Goal: Navigation & Orientation: Find specific page/section

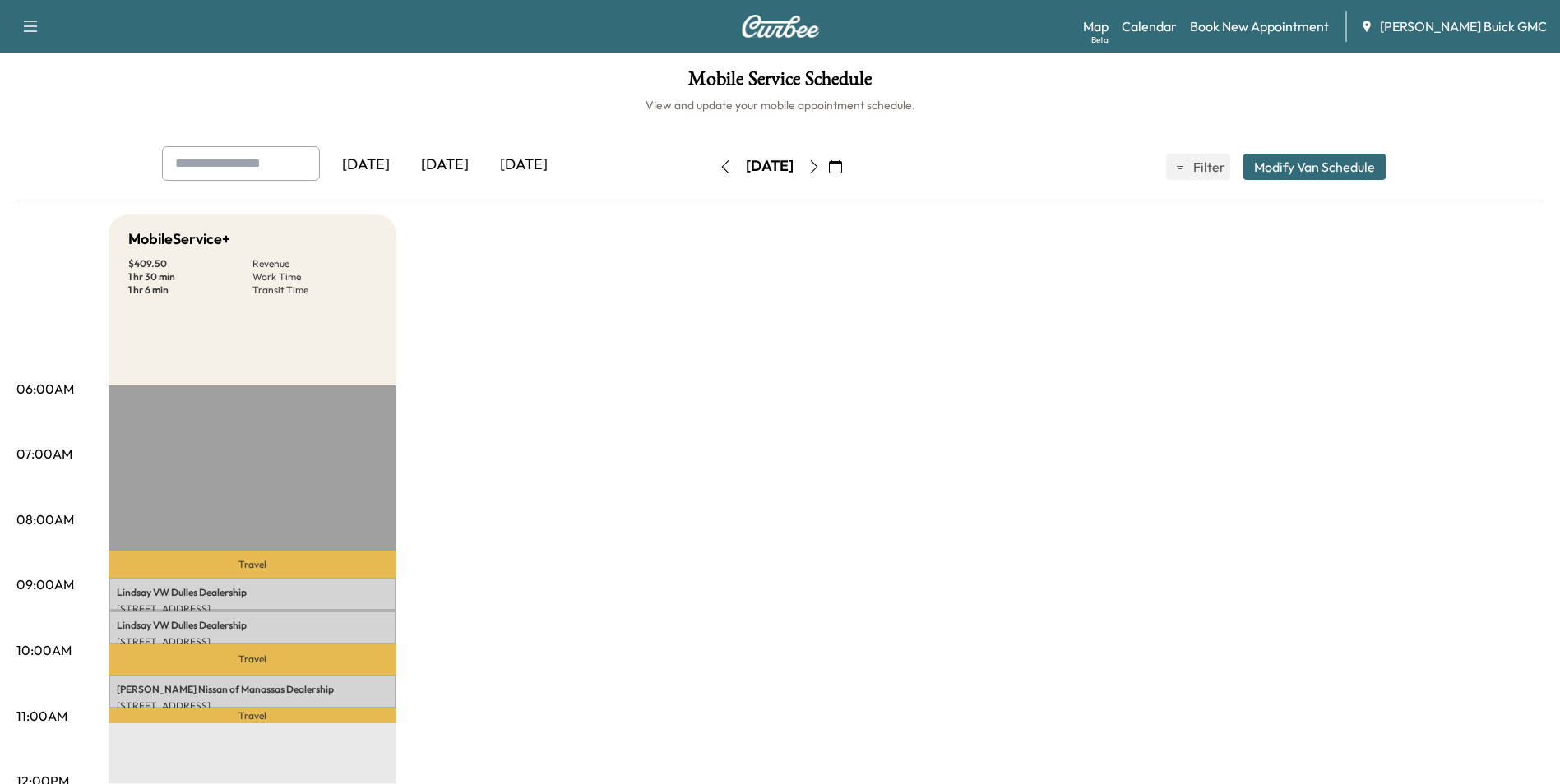
click at [450, 165] on div "[DATE]" at bounding box center [444, 165] width 79 height 38
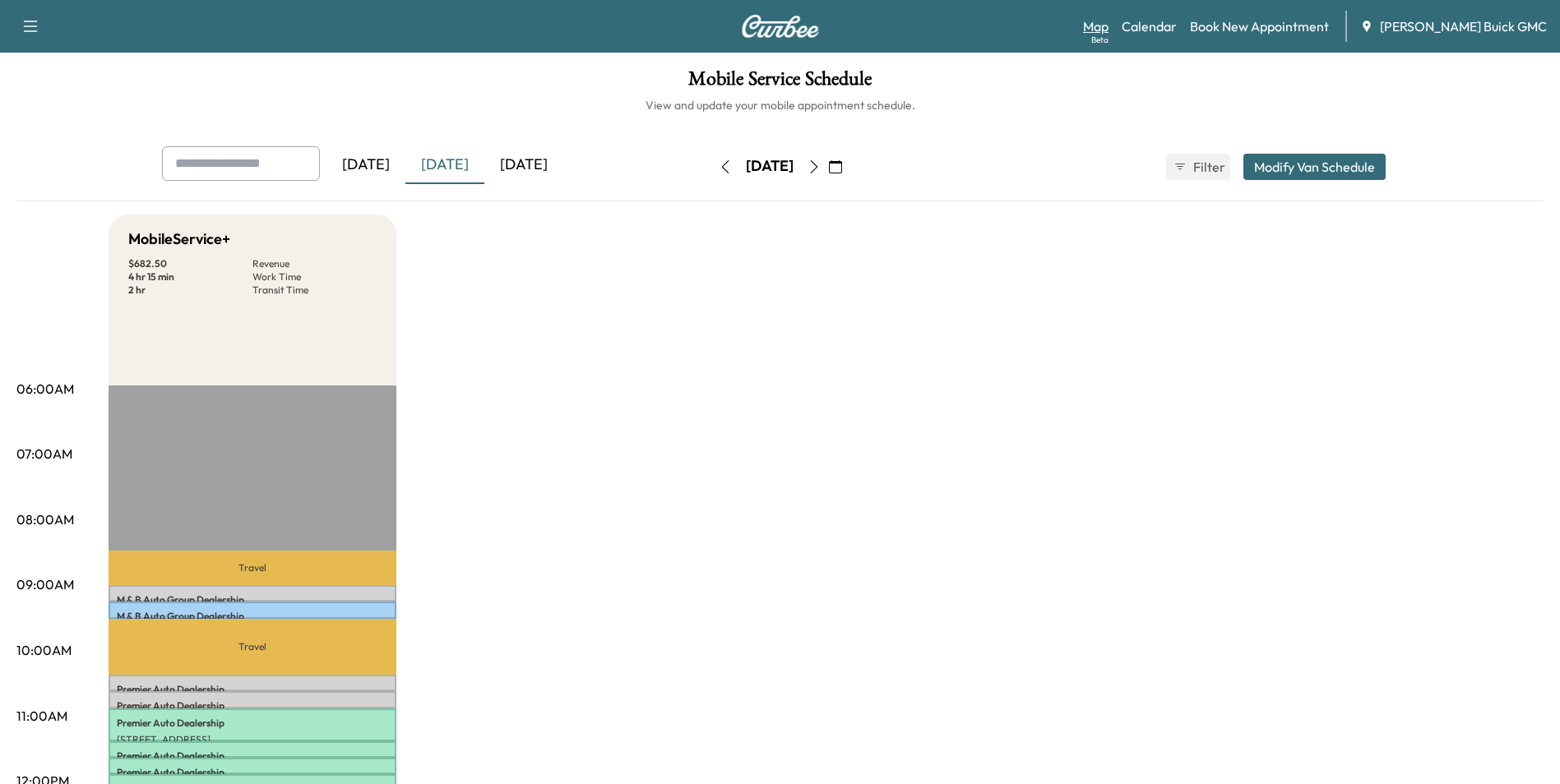
click at [1108, 27] on link "Map Beta" at bounding box center [1096, 26] width 25 height 20
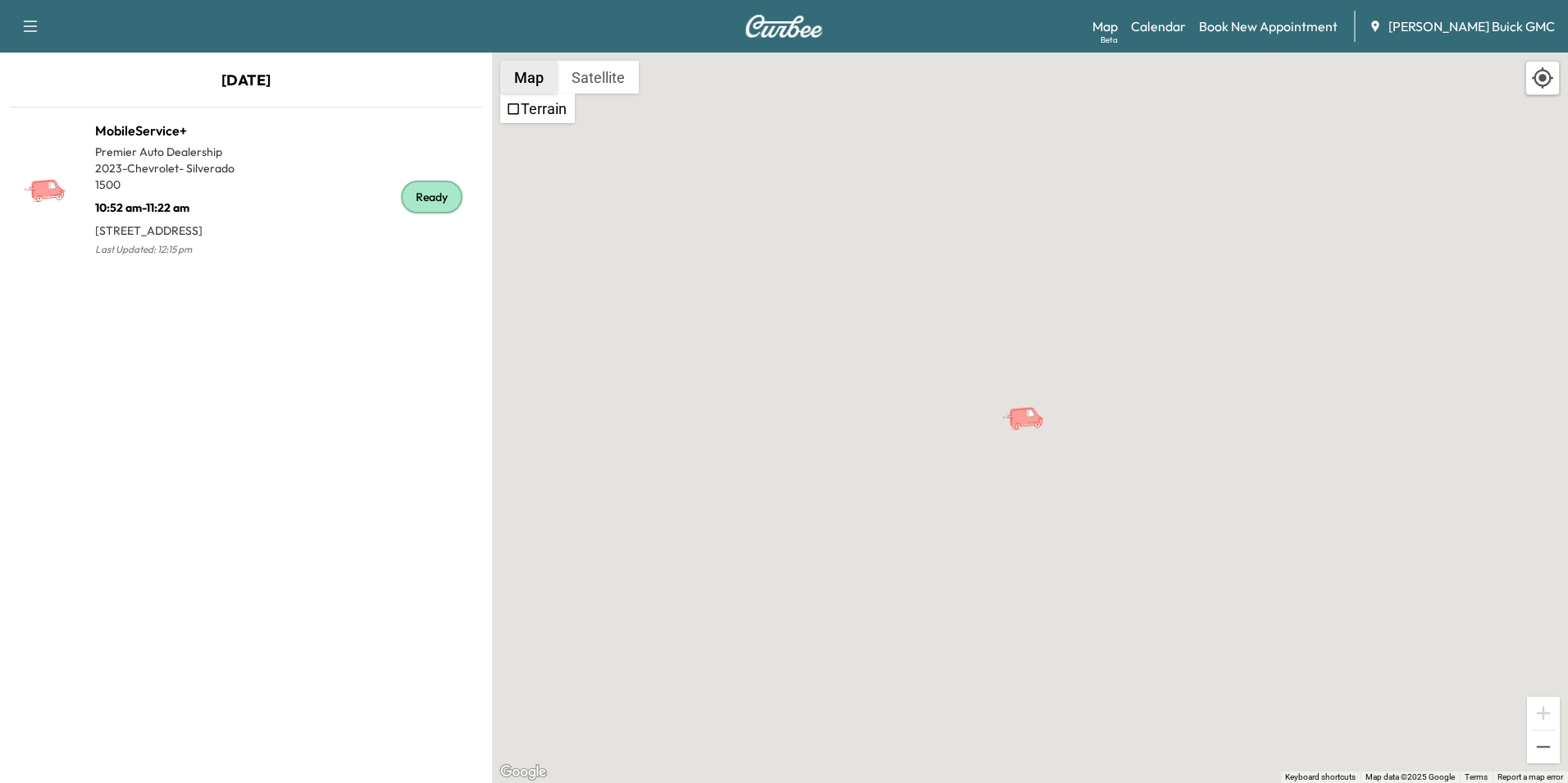
click at [527, 73] on button "Map" at bounding box center [529, 77] width 57 height 33
click at [592, 71] on button "Satellite" at bounding box center [598, 77] width 81 height 33
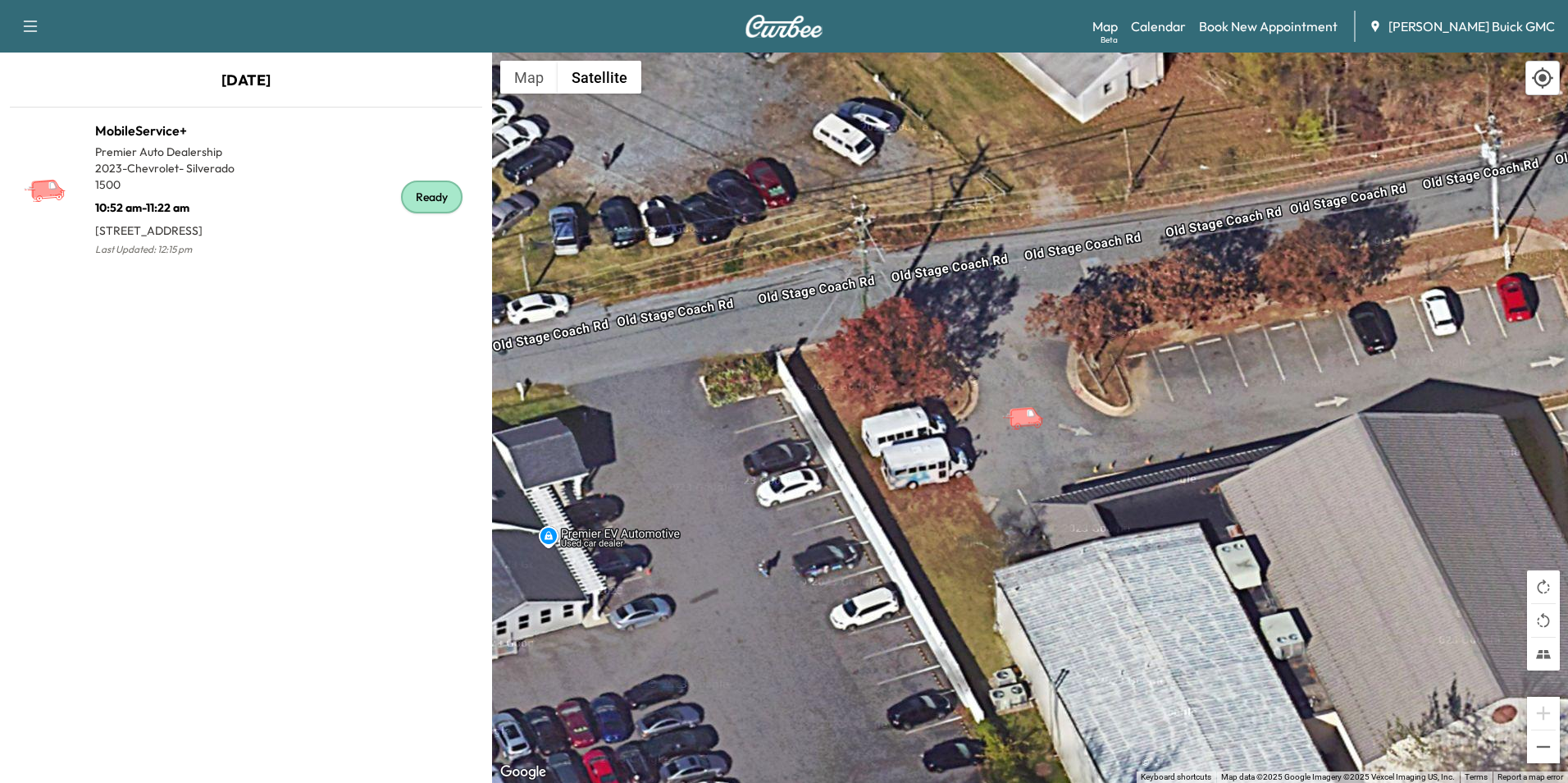
click at [334, 481] on div "[DATE] MobileService+ Premier Auto Dealership 2023 - Chevrolet - Silverado 1500…" at bounding box center [246, 418] width 492 height 730
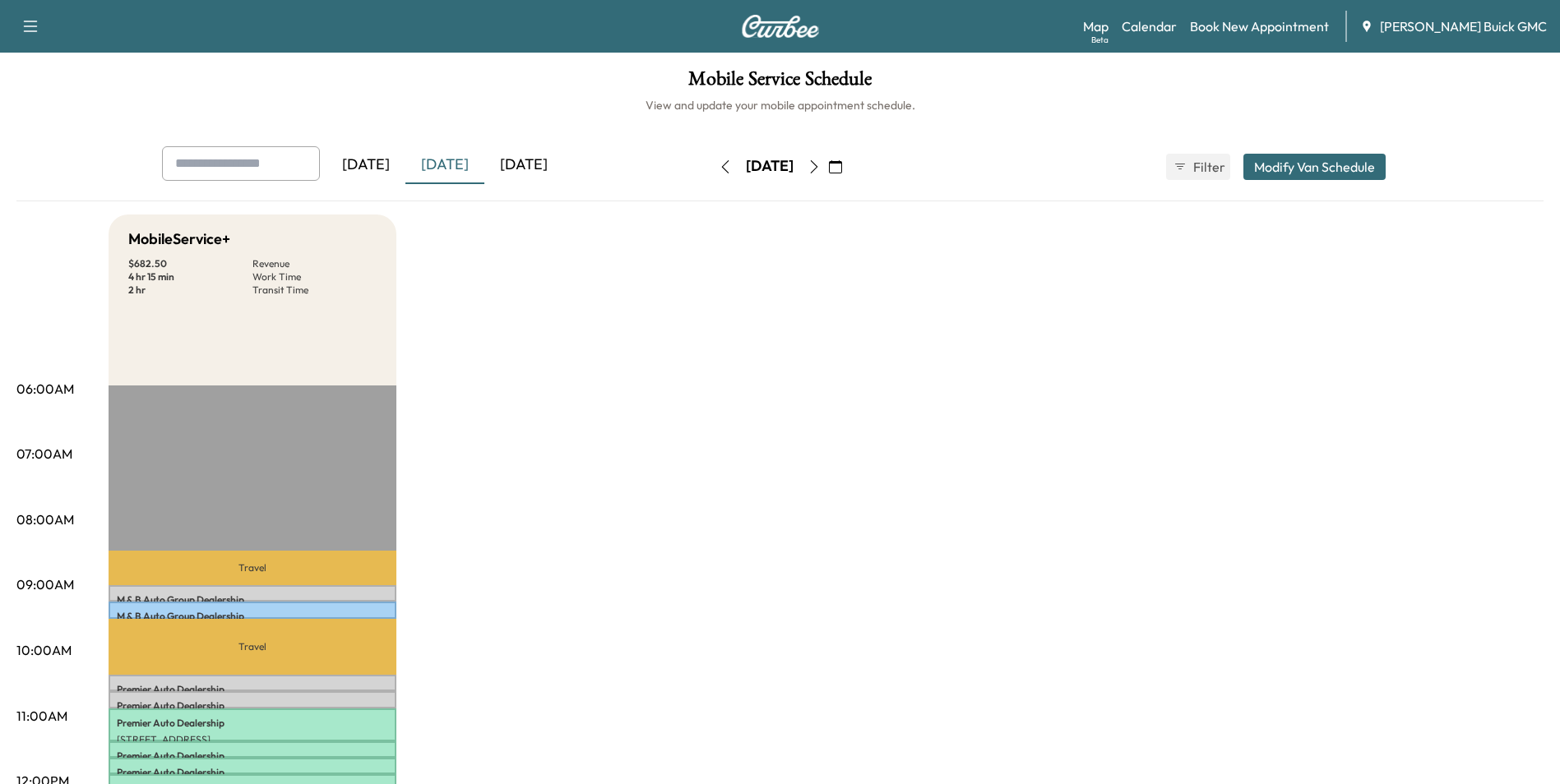
click at [374, 162] on div "[DATE]" at bounding box center [366, 165] width 79 height 38
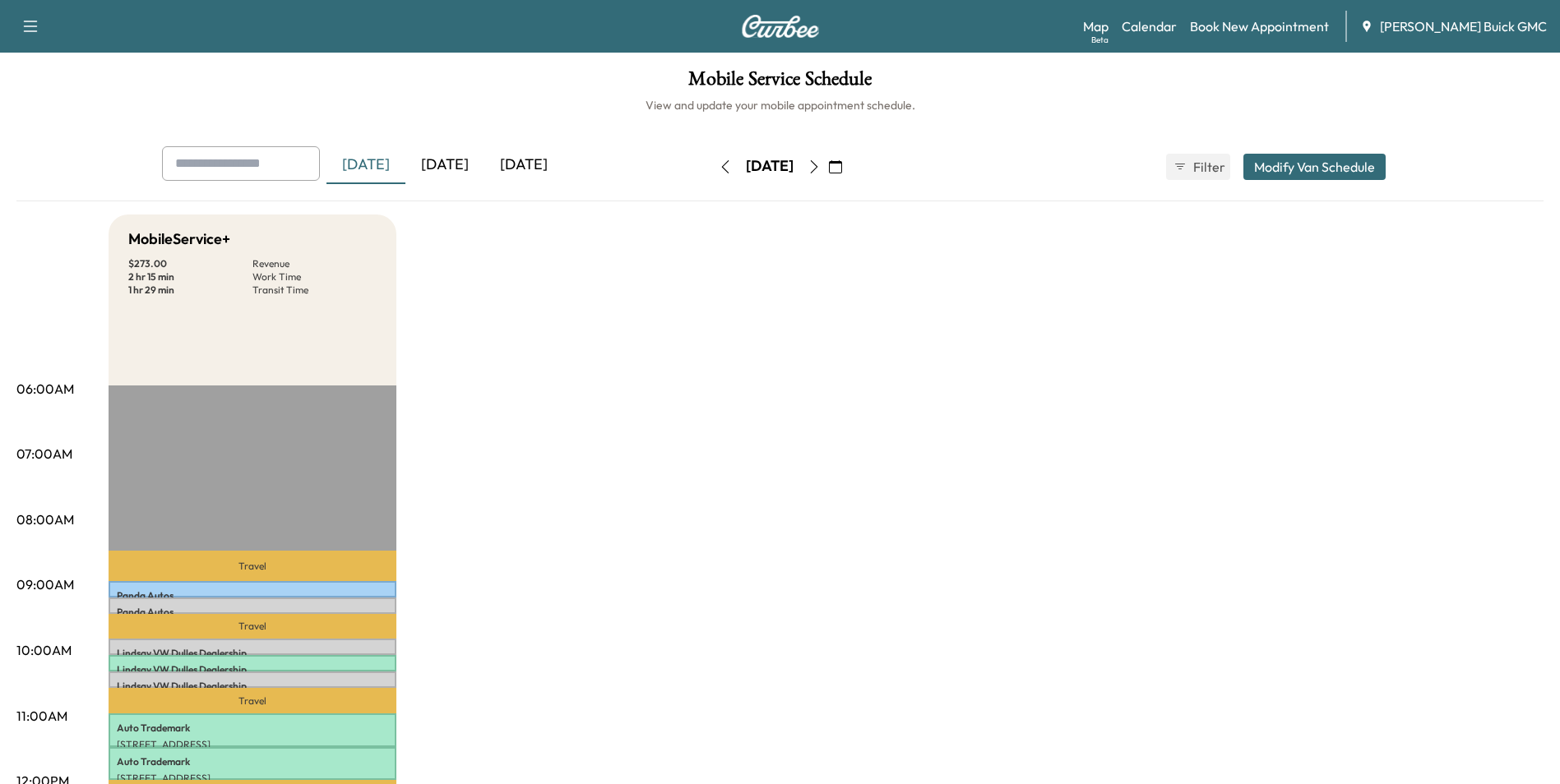
drag, startPoint x: 864, startPoint y: 284, endPoint x: 870, endPoint y: 270, distance: 15.2
drag, startPoint x: 862, startPoint y: 278, endPoint x: 873, endPoint y: 278, distance: 11.0
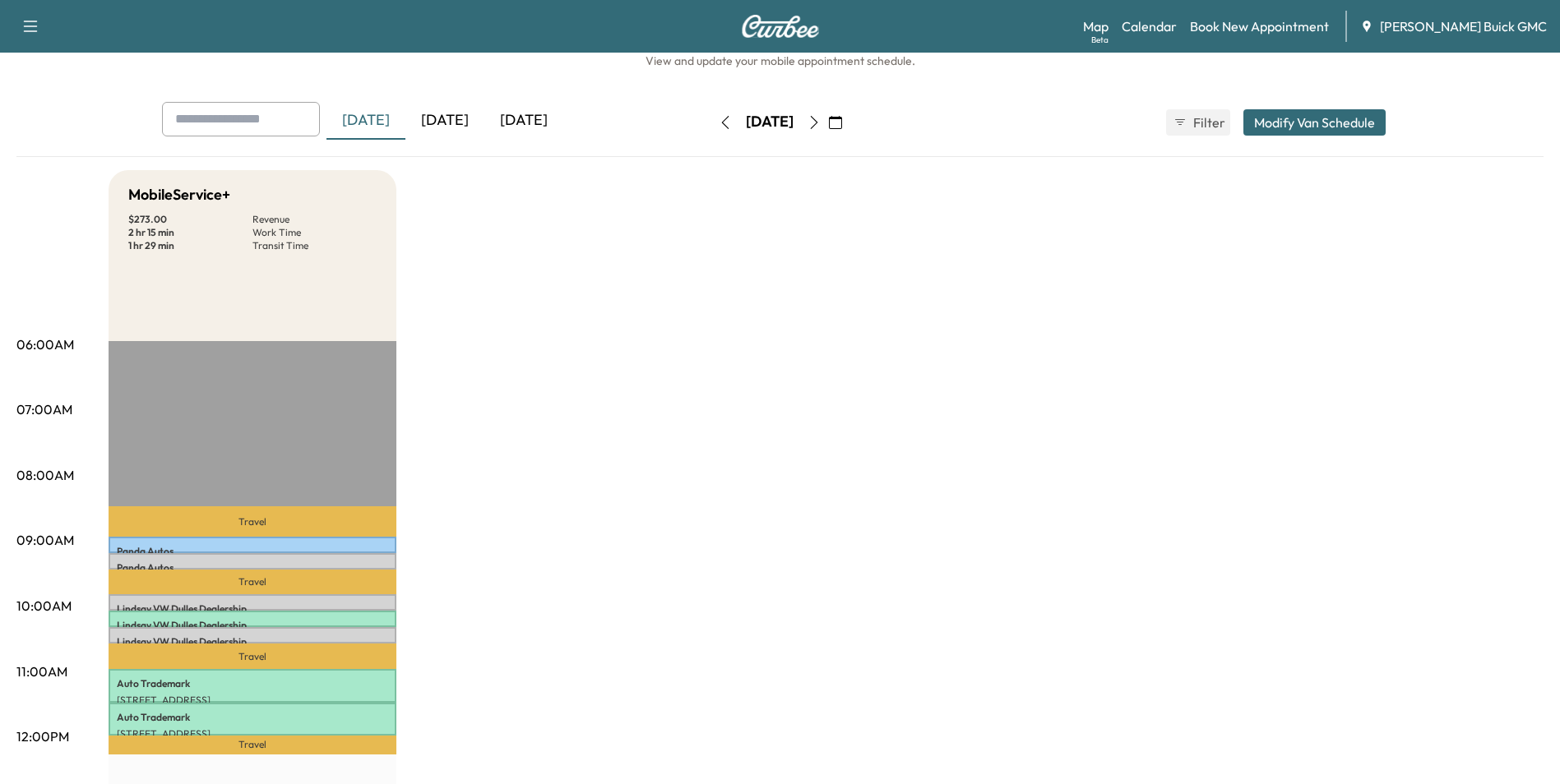
scroll to position [82, 0]
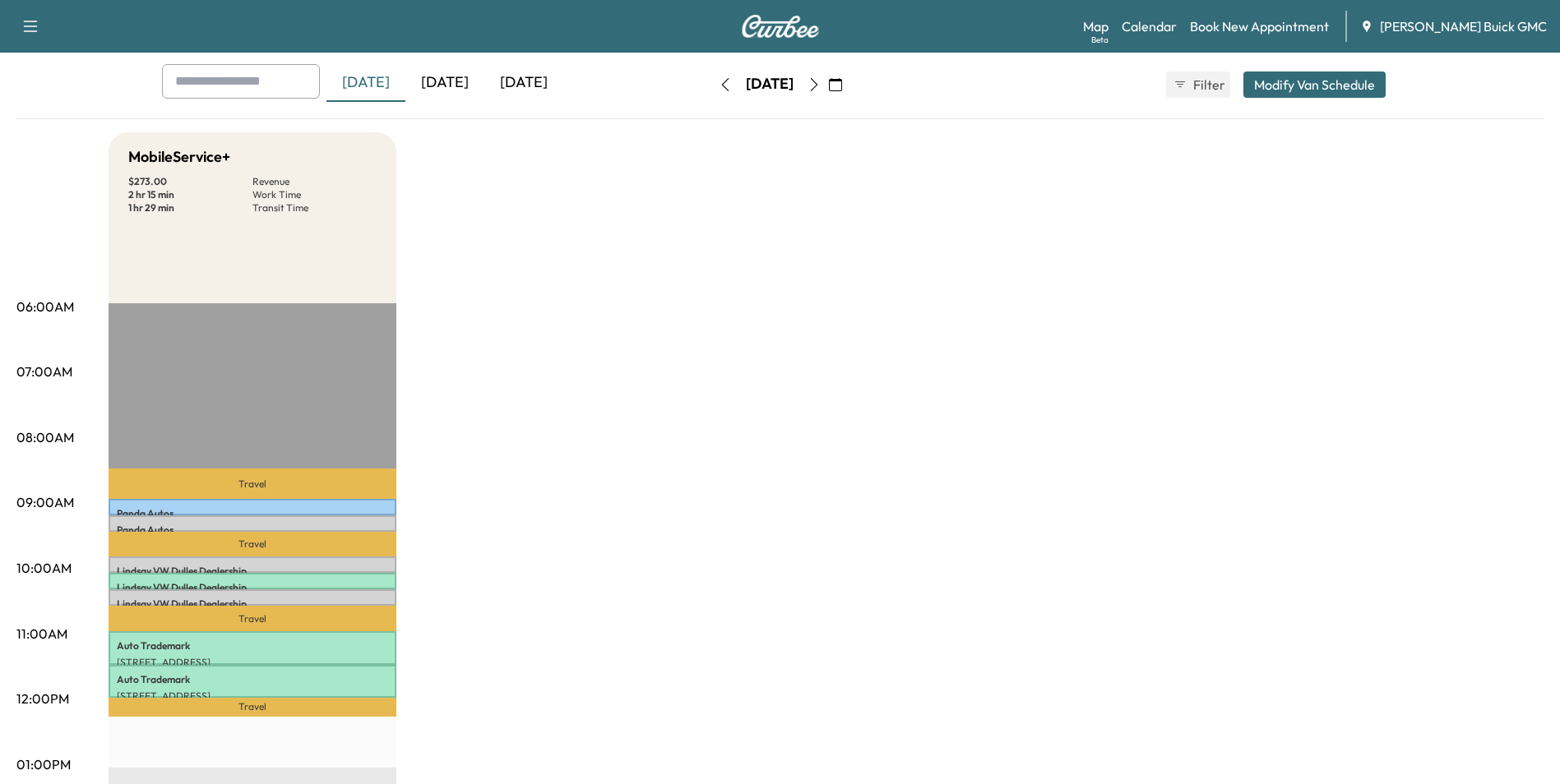
click at [538, 81] on div "[DATE]" at bounding box center [523, 83] width 79 height 38
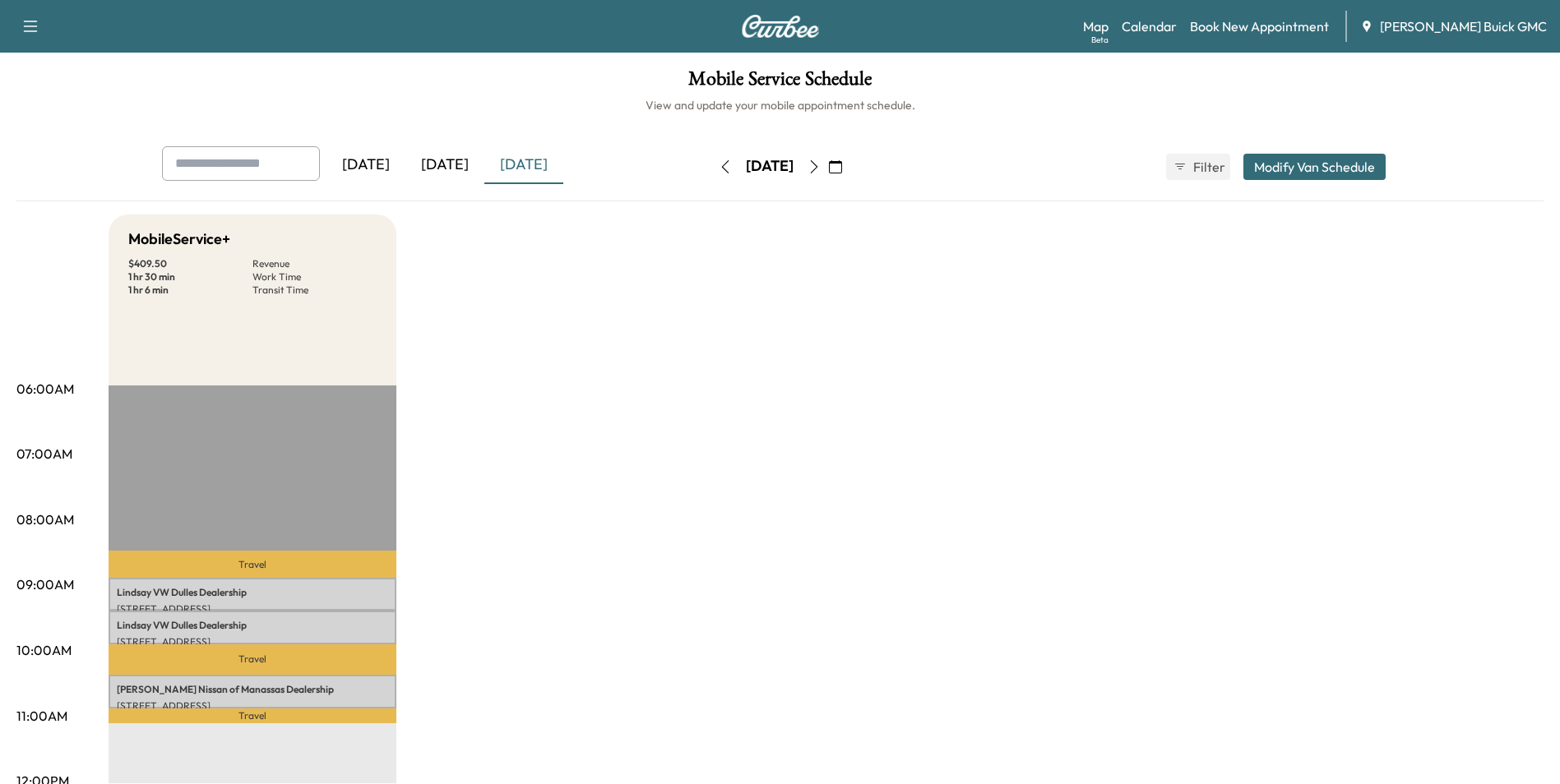
click at [452, 161] on div "[DATE]" at bounding box center [444, 165] width 79 height 38
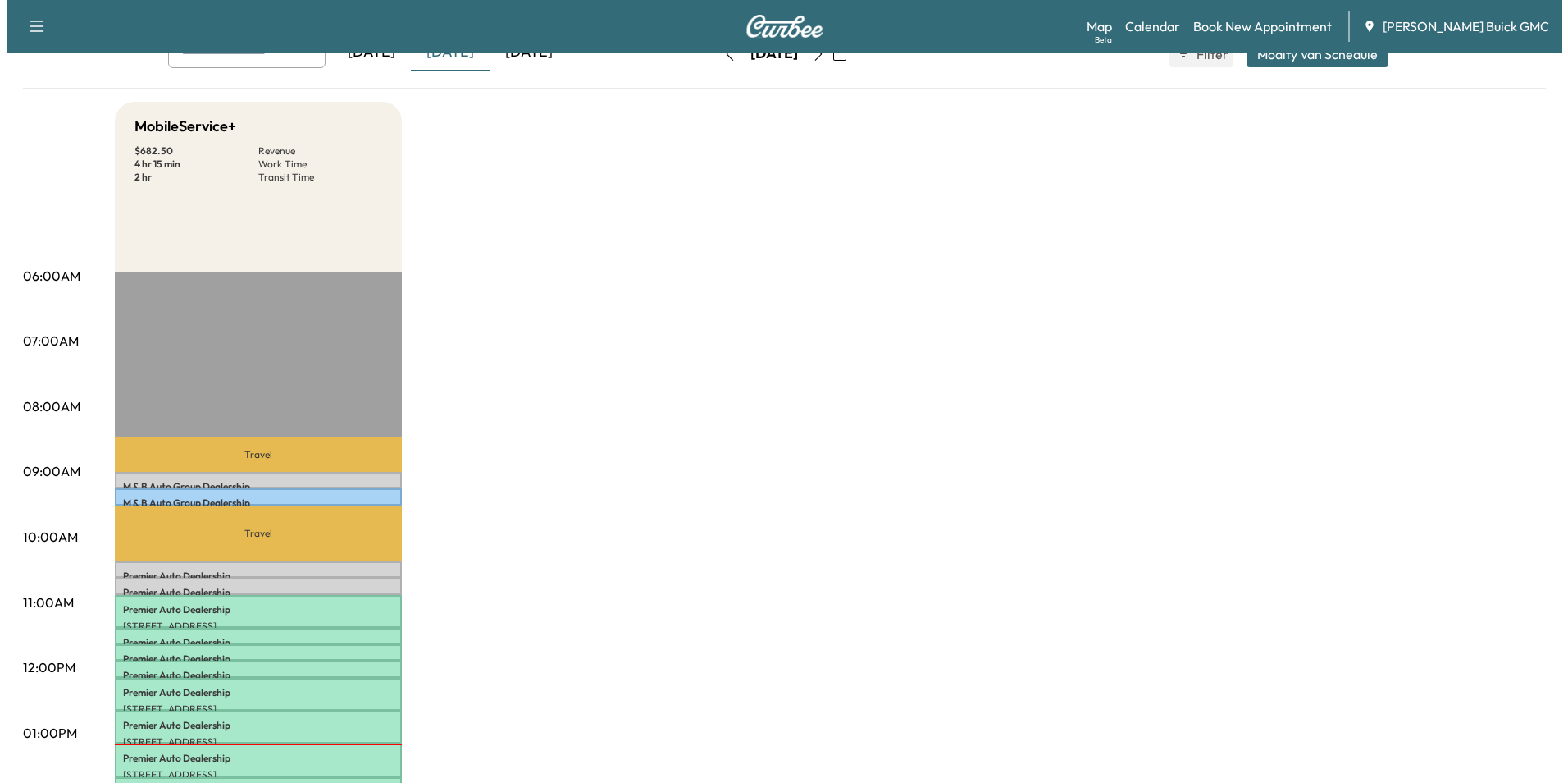
scroll to position [328, 0]
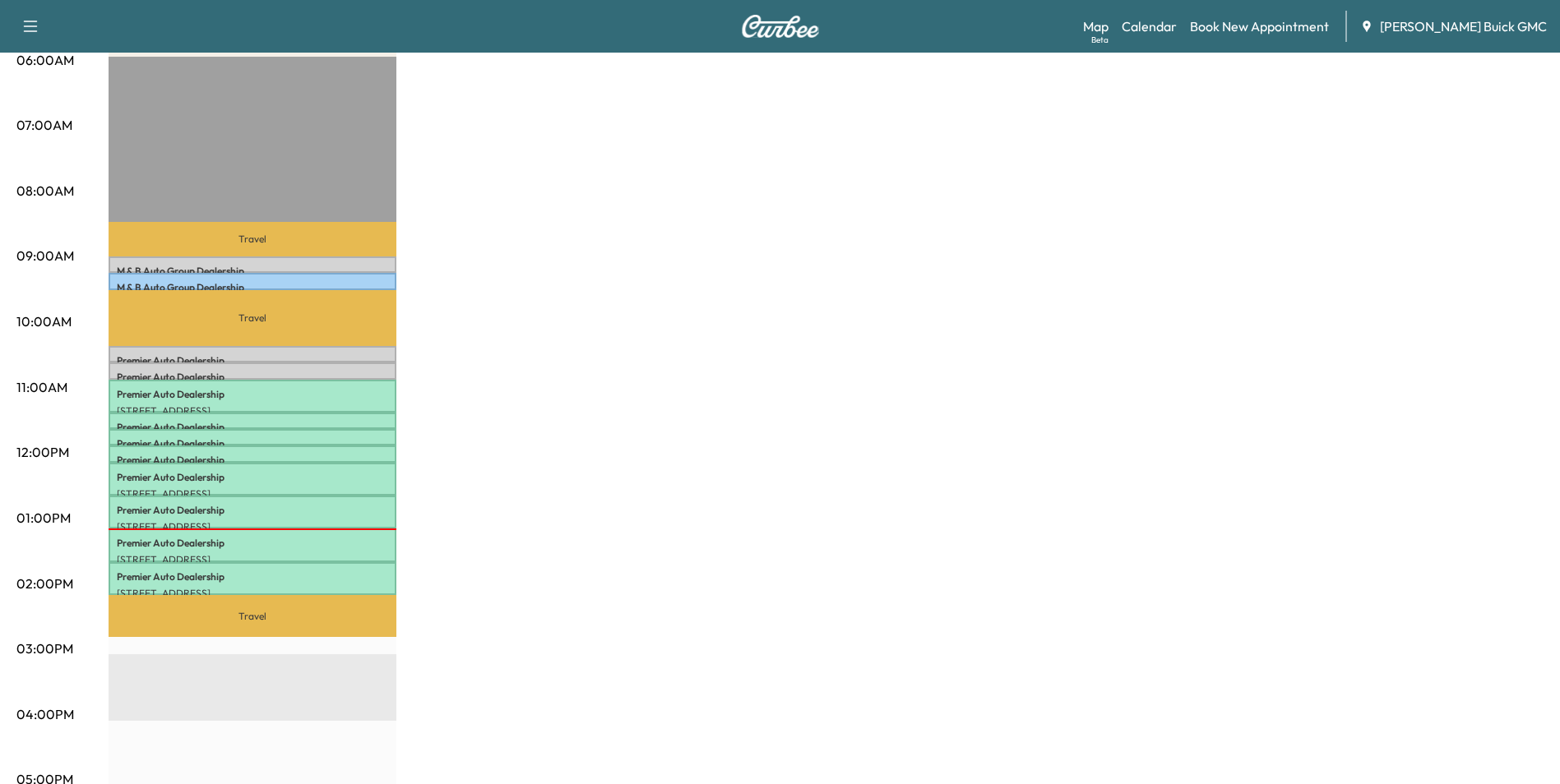
click at [1186, 424] on div "MobileService+ $ 682.50 Revenue 4 hr 15 min Work Time 2 hr Transit Time Travel …" at bounding box center [825, 502] width 1435 height 1233
drag, startPoint x: 1291, startPoint y: 243, endPoint x: 1312, endPoint y: 224, distance: 28.3
click at [1295, 242] on div "MobileService+ $ 682.50 Revenue 4 hr 15 min Work Time 2 hr Transit Time Travel …" at bounding box center [825, 502] width 1435 height 1233
click at [849, 295] on div "MobileService+ $ 682.50 Revenue 4 hr 15 min Work Time 2 hr Transit Time Travel …" at bounding box center [825, 502] width 1435 height 1233
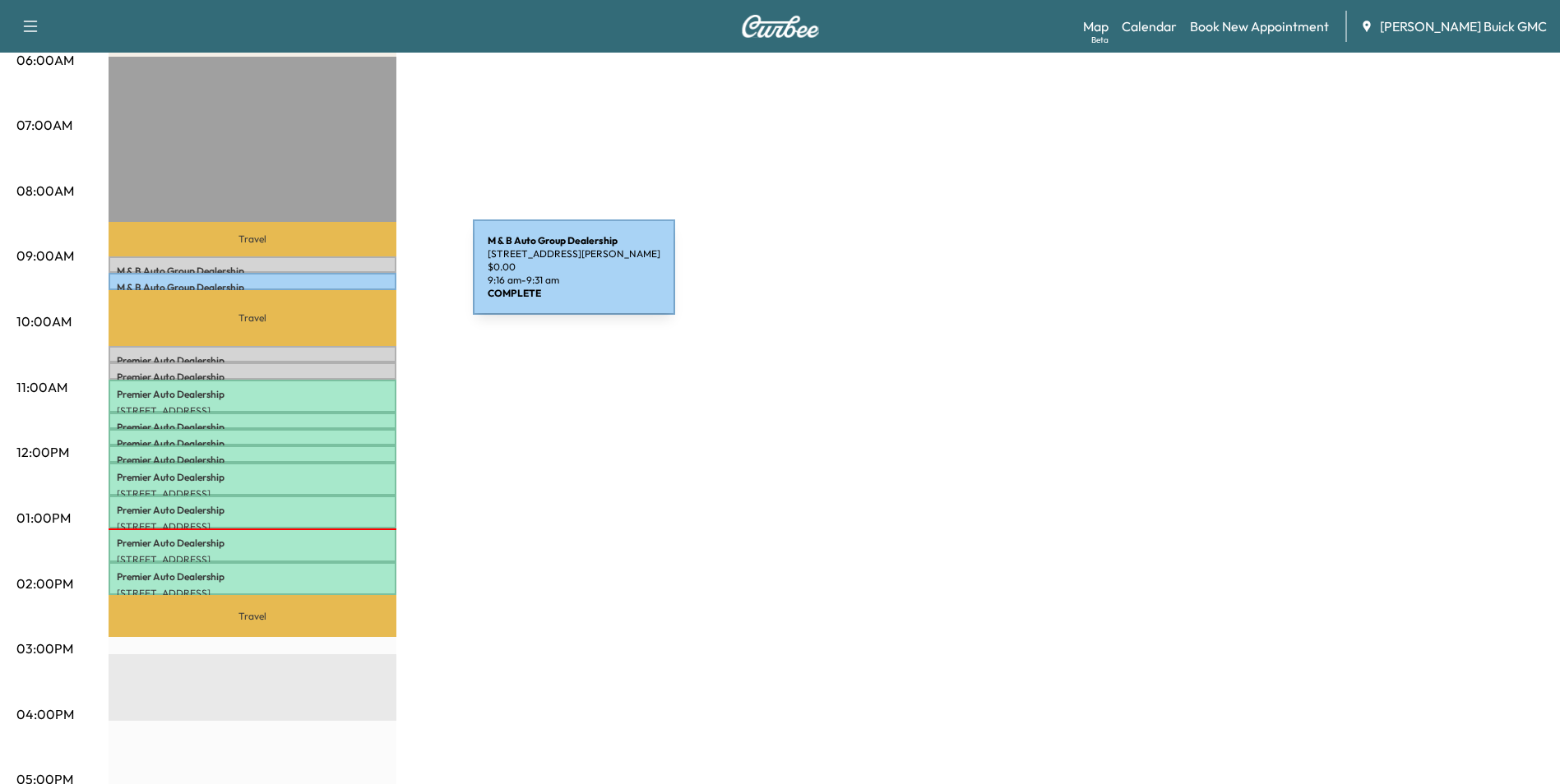
click at [349, 277] on div "M & B Auto Group Dealership [STREET_ADDRESS] $ 0.00 9:16 am - 9:31 am" at bounding box center [252, 281] width 288 height 17
click at [350, 278] on div "M & B Auto Group Dealership [STREET_ADDRESS] $ 0.00 9:16 am - 9:31 am" at bounding box center [252, 281] width 288 height 17
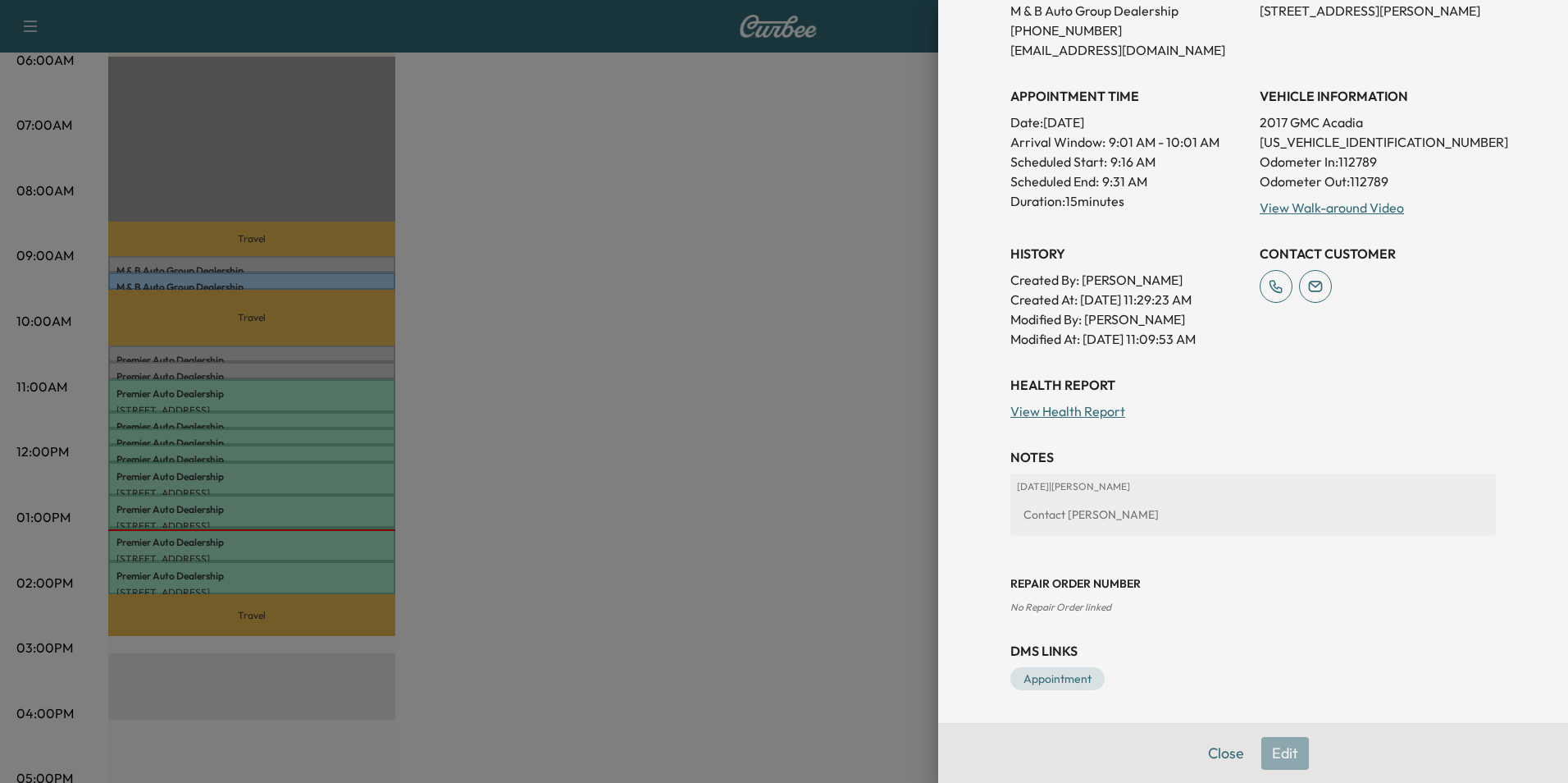
scroll to position [0, 0]
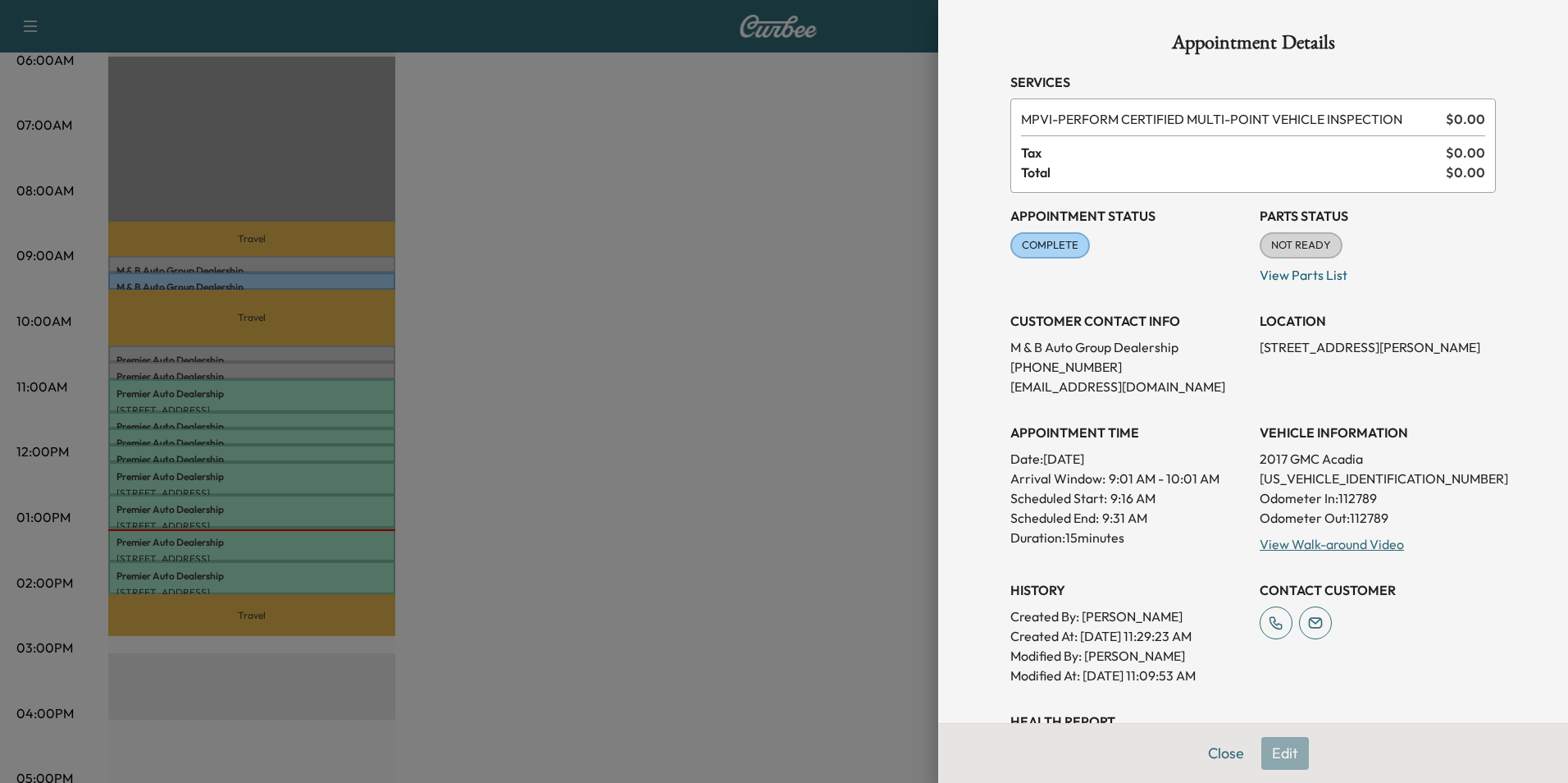
click at [727, 242] on div at bounding box center [784, 392] width 1568 height 783
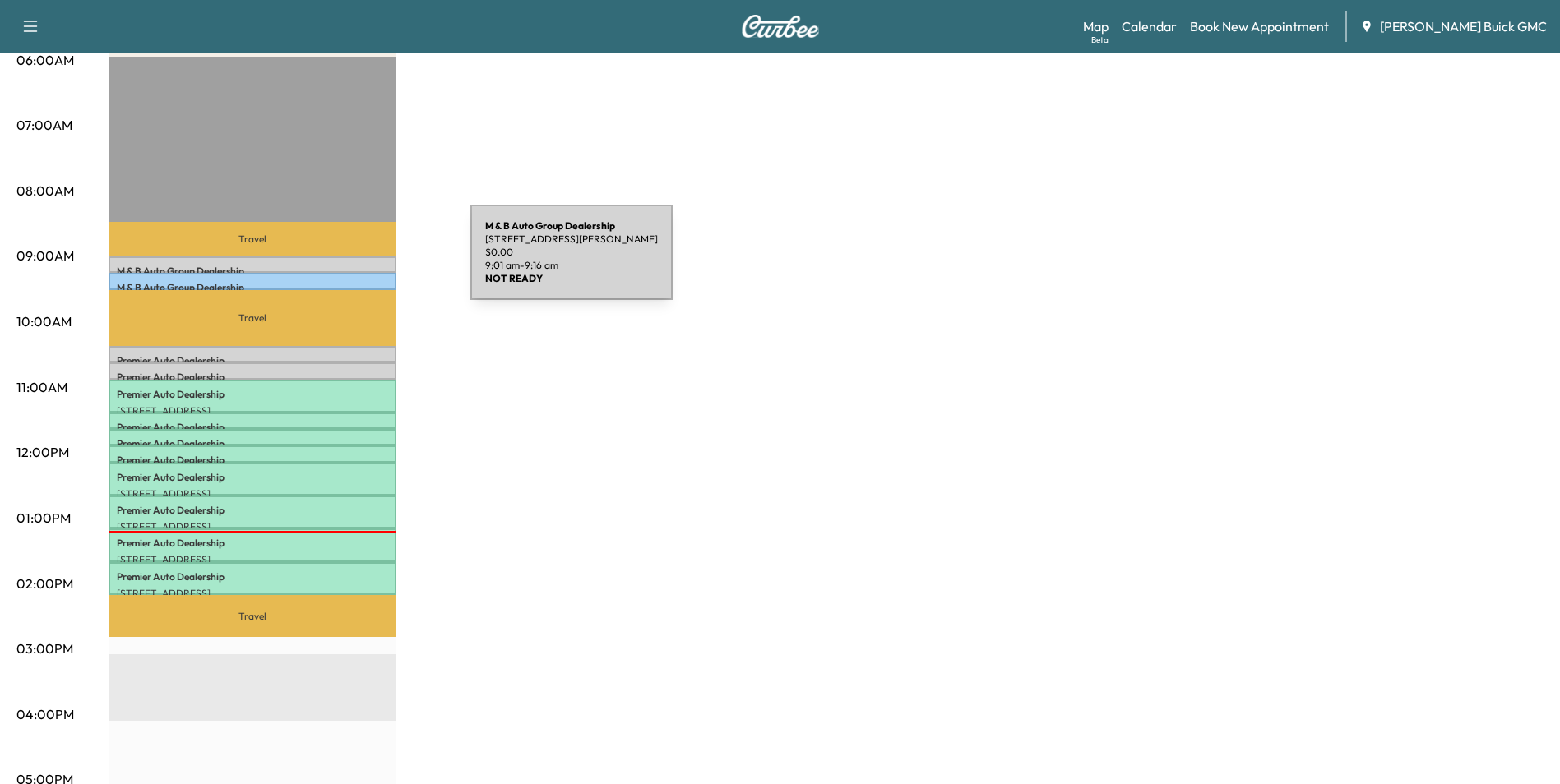
click at [347, 264] on p "M & B Auto Group Dealership" at bounding box center [253, 270] width 271 height 13
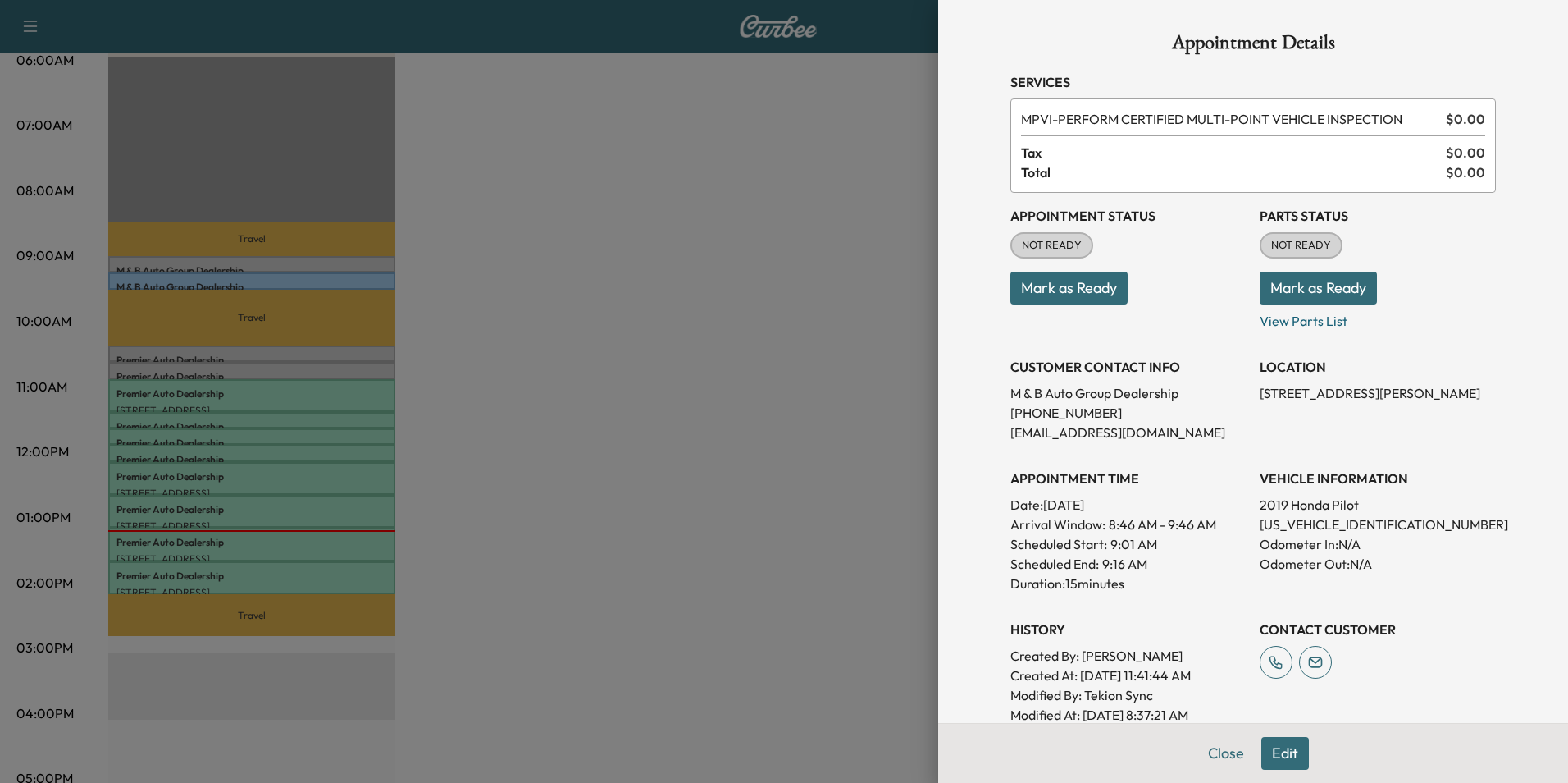
click at [373, 260] on div at bounding box center [784, 392] width 1568 height 783
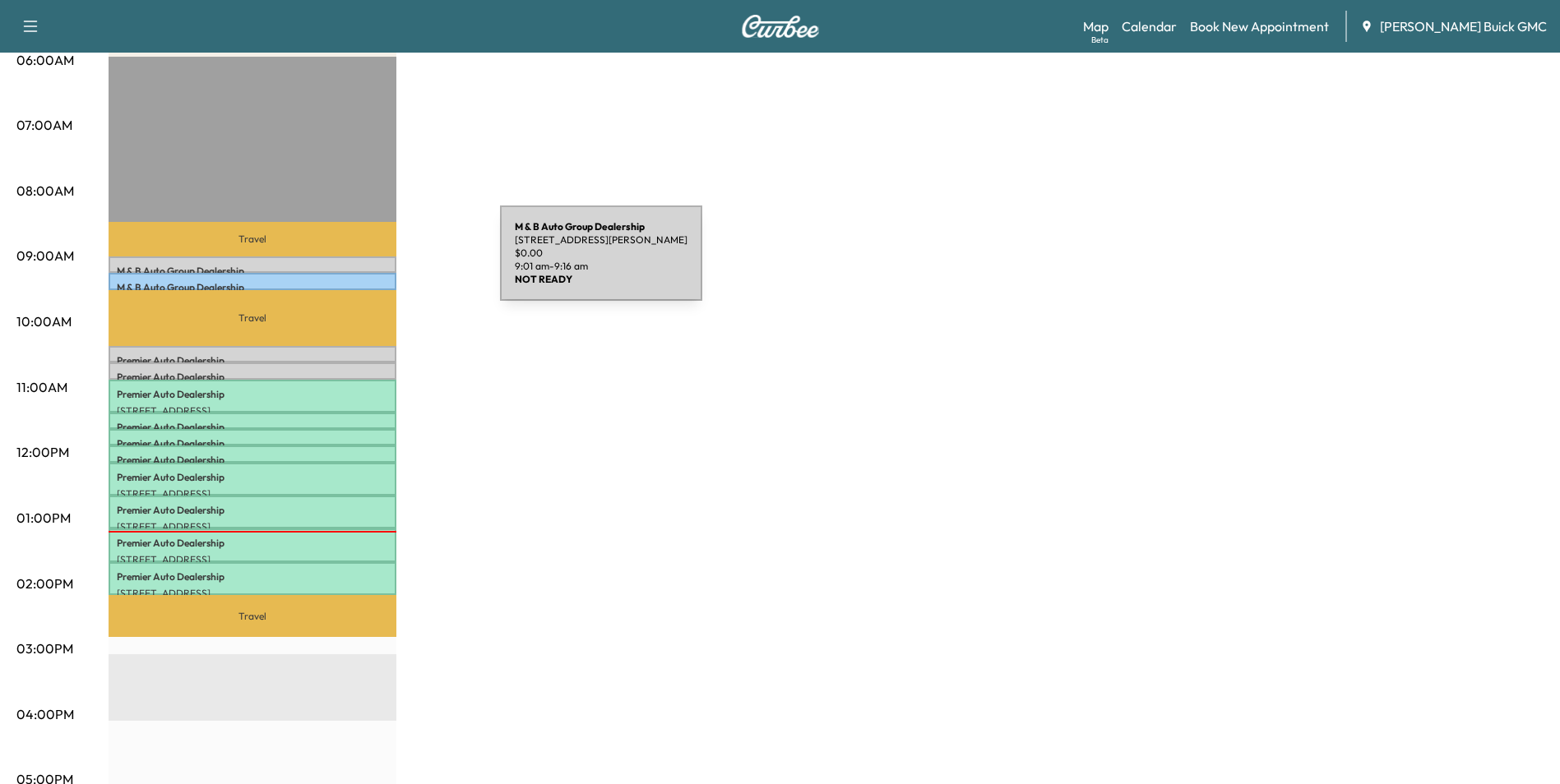
click at [377, 264] on p "M & B Auto Group Dealership" at bounding box center [253, 270] width 271 height 13
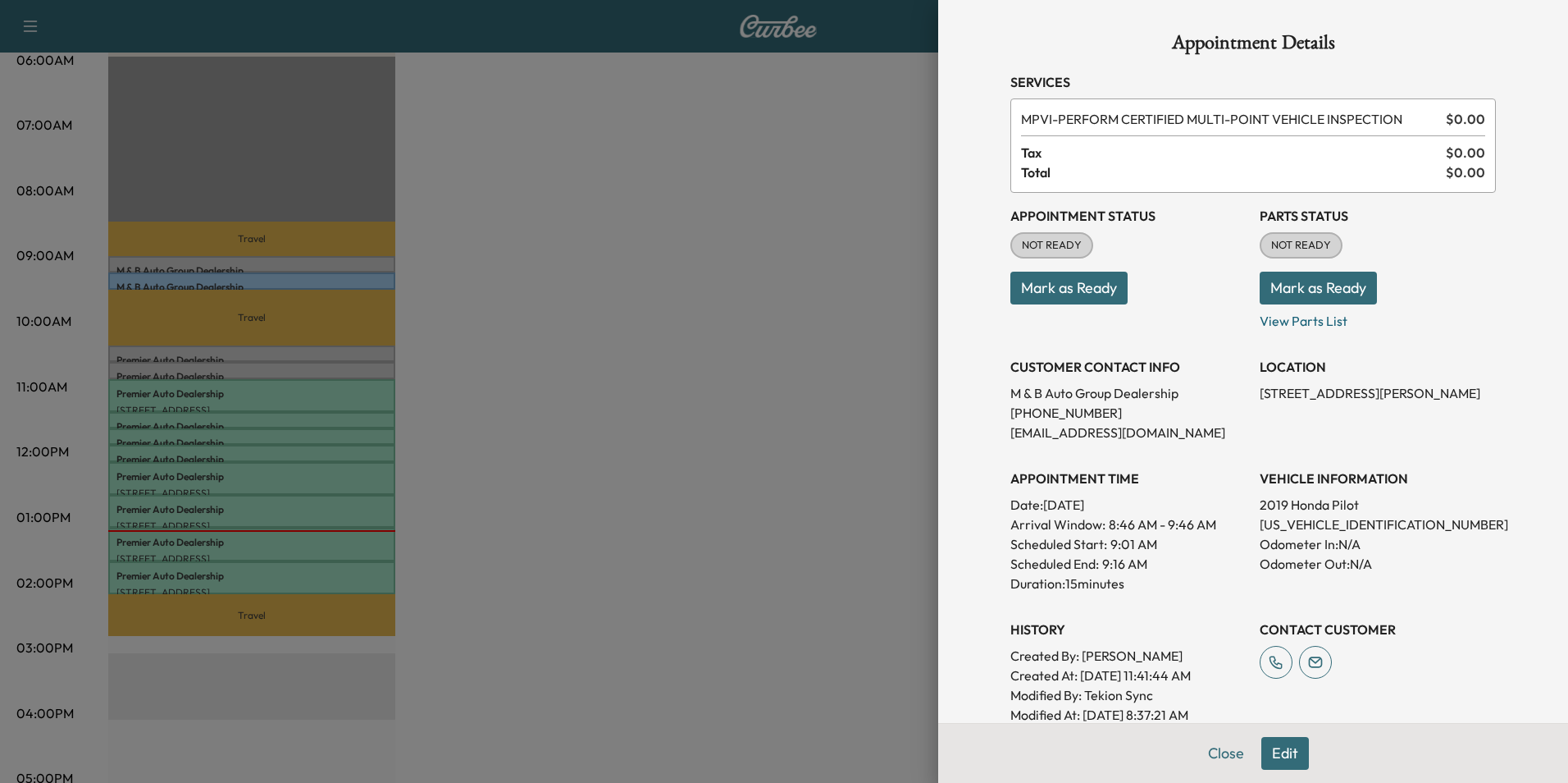
click at [662, 264] on div at bounding box center [784, 392] width 1568 height 783
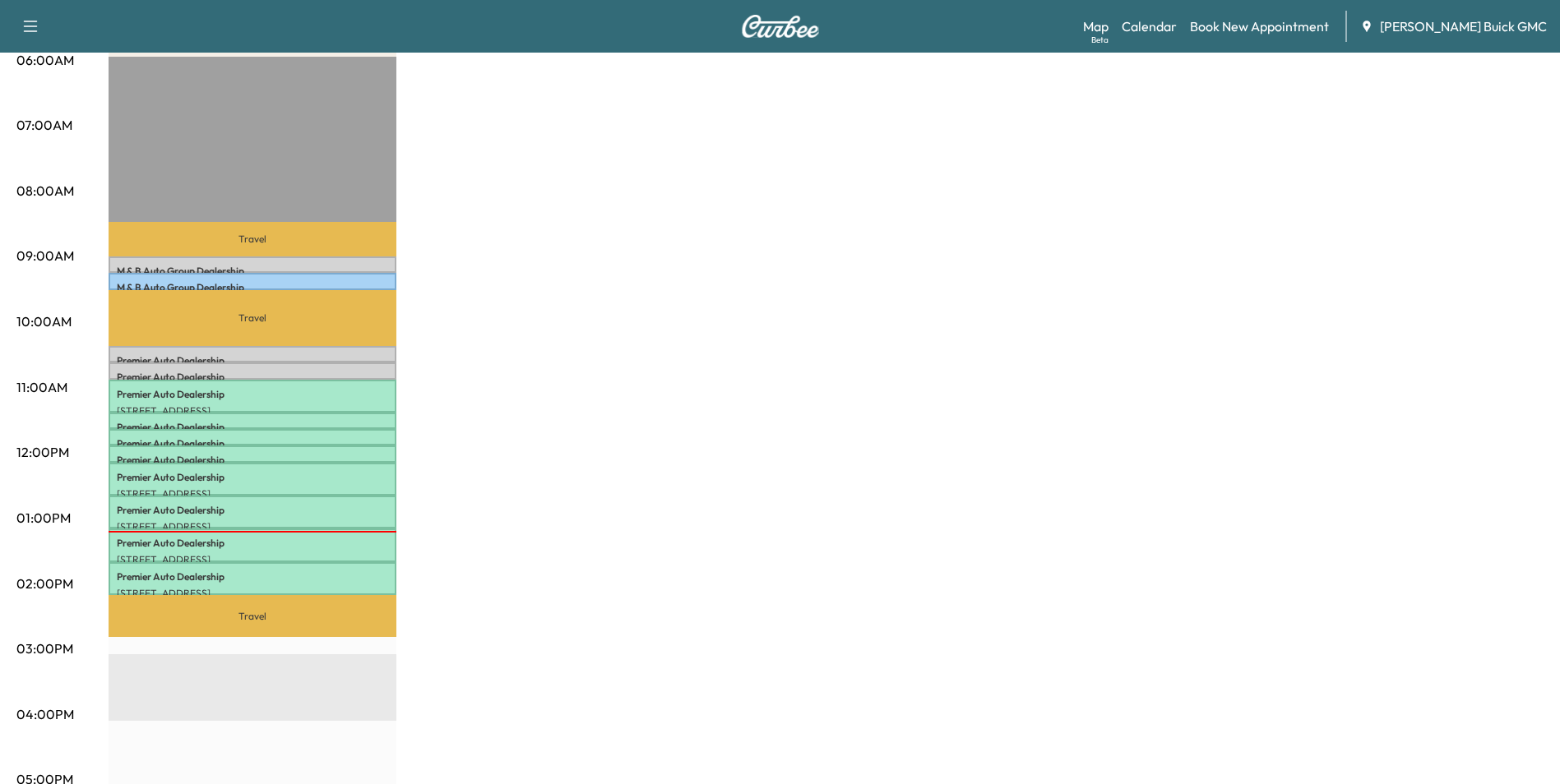
drag, startPoint x: 1082, startPoint y: 199, endPoint x: 1093, endPoint y: 198, distance: 11.0
click at [1083, 198] on div "MobileService+ $ 682.50 Revenue 4 hr 15 min Work Time 2 hr Transit Time Travel …" at bounding box center [825, 502] width 1435 height 1233
click at [913, 178] on div "MobileService+ $ 682.50 Revenue 4 hr 15 min Work Time 2 hr Transit Time Travel …" at bounding box center [825, 502] width 1435 height 1233
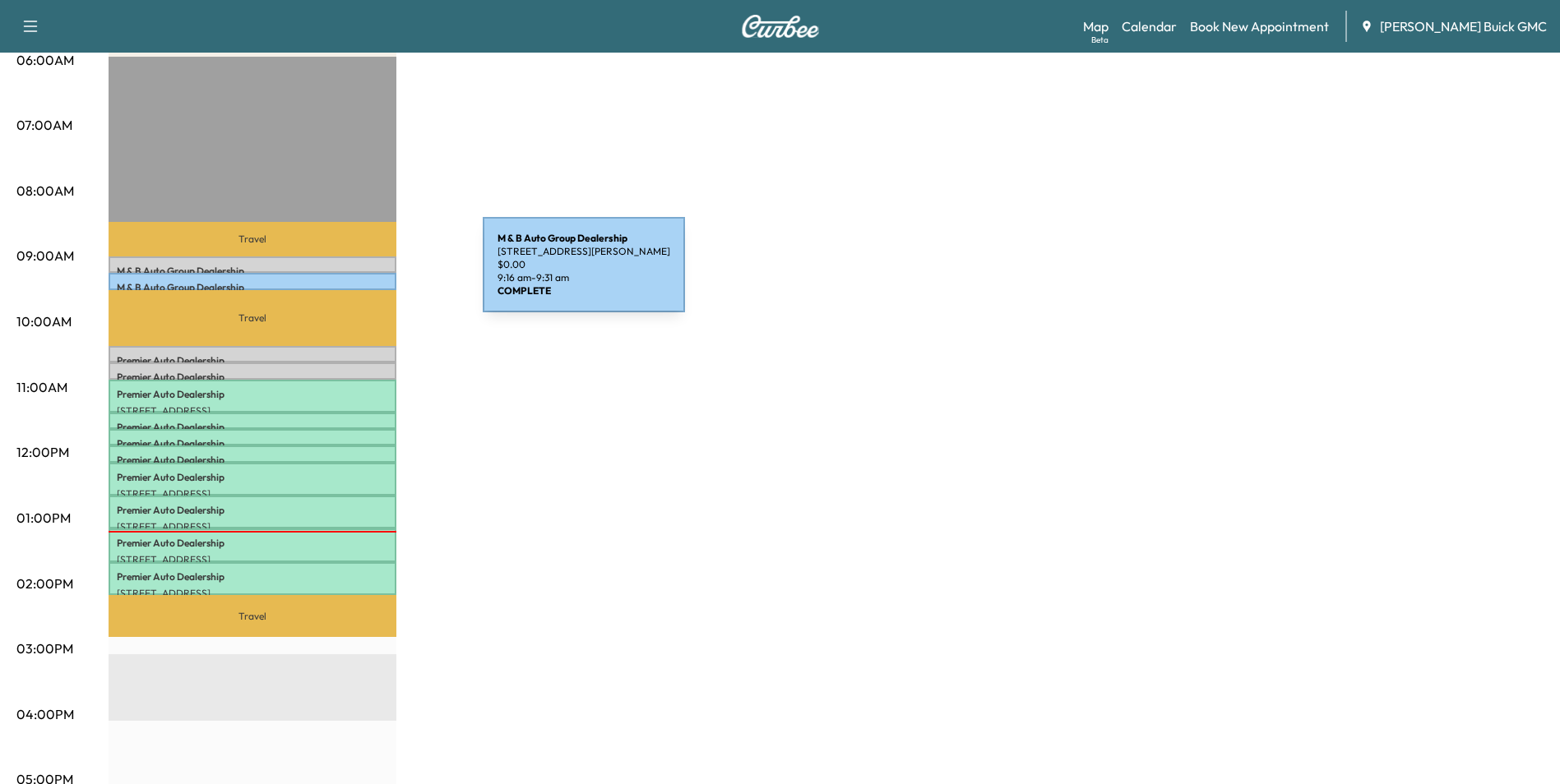
click at [359, 274] on div "M & B Auto Group Dealership [STREET_ADDRESS] $ 0.00 9:16 am - 9:31 am" at bounding box center [252, 281] width 288 height 17
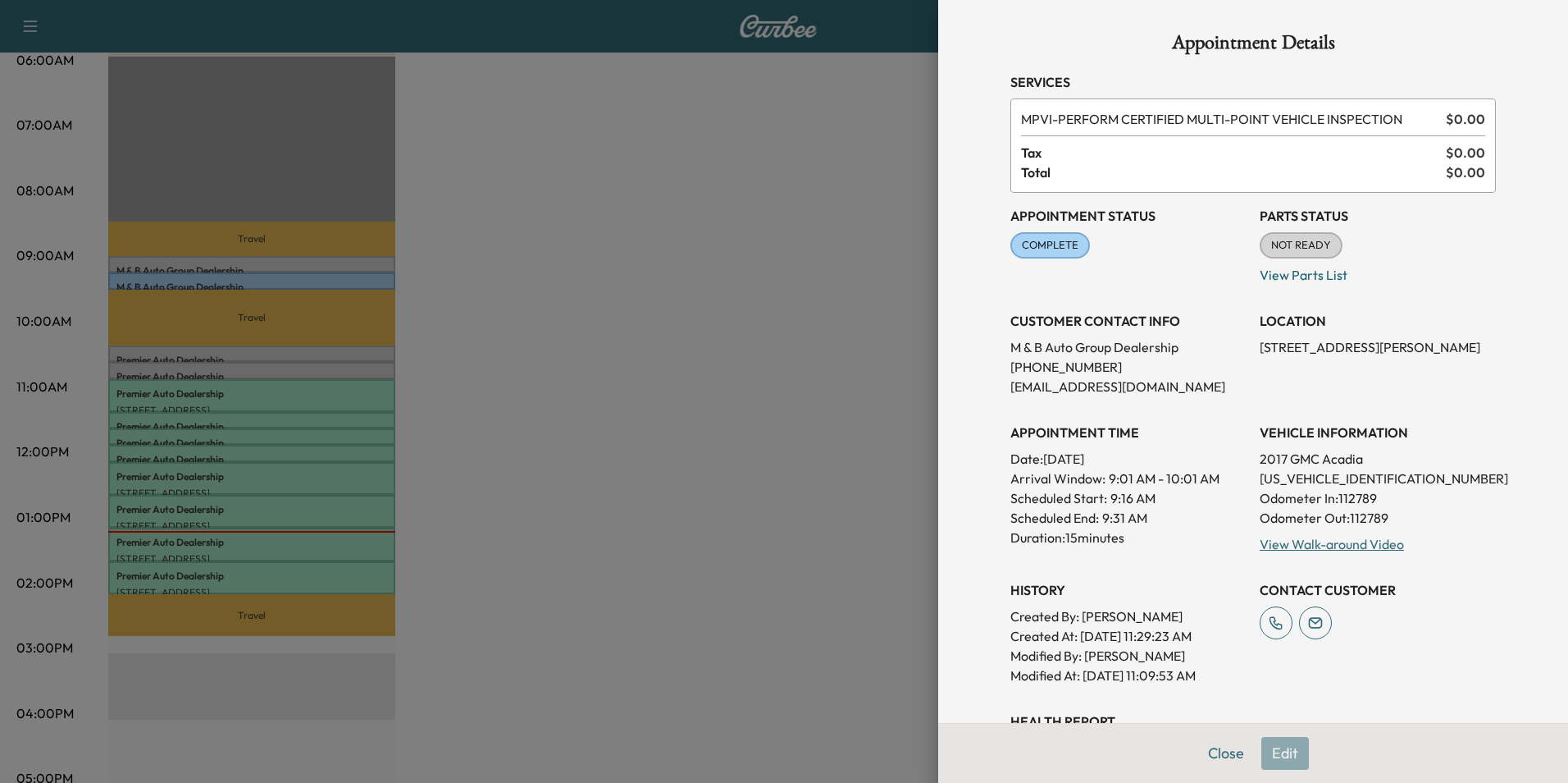
click at [359, 255] on div at bounding box center [784, 392] width 1568 height 783
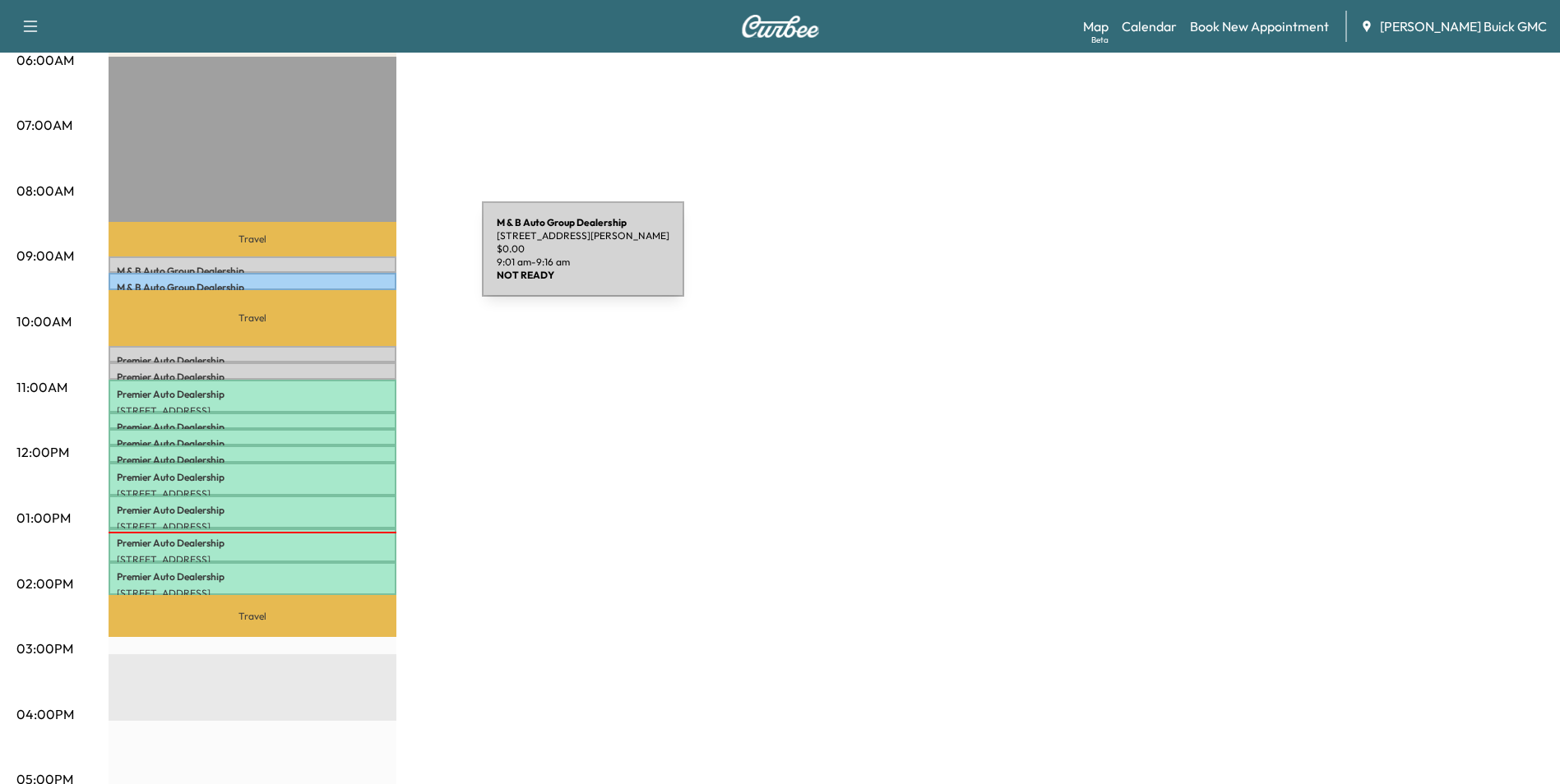
click at [358, 258] on div "M & B Auto Group Dealership [STREET_ADDRESS] $ 0.00 9:01 am - 9:16 am" at bounding box center [252, 264] width 288 height 17
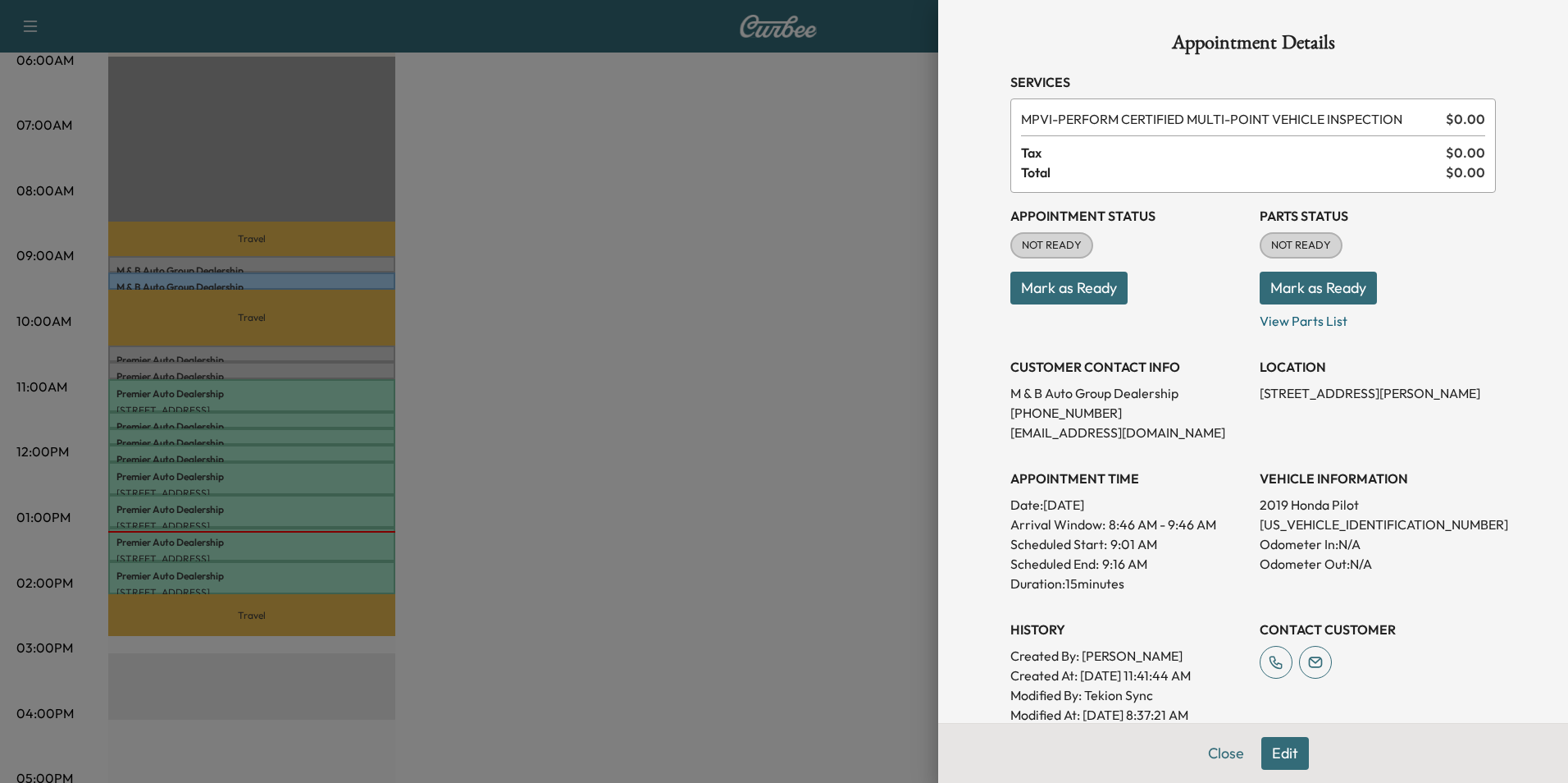
click at [712, 231] on div at bounding box center [784, 392] width 1568 height 783
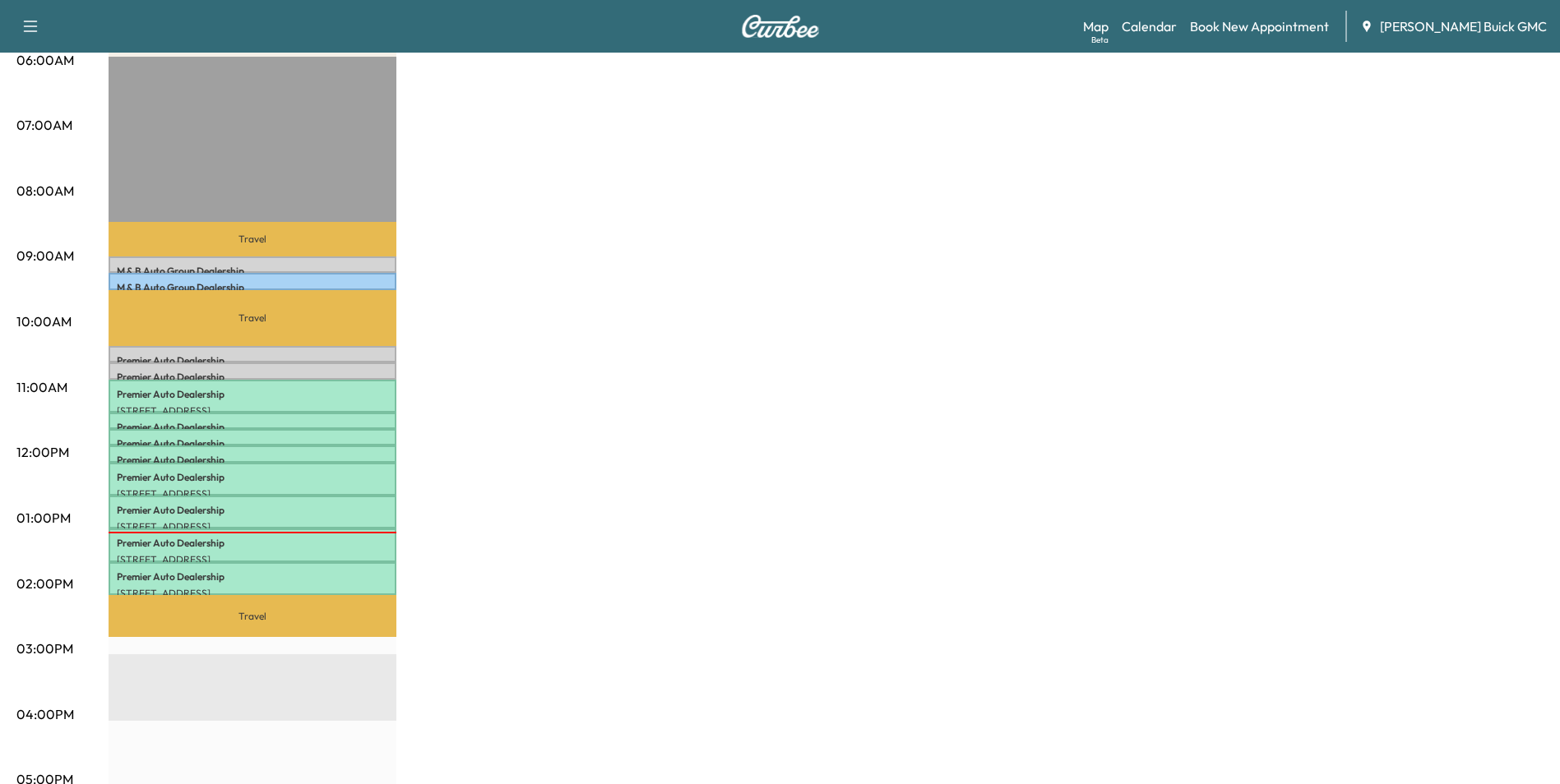
click at [708, 242] on div "MobileService+ $ 682.50 Revenue 4 hr 15 min Work Time 2 hr Transit Time Travel …" at bounding box center [825, 502] width 1435 height 1233
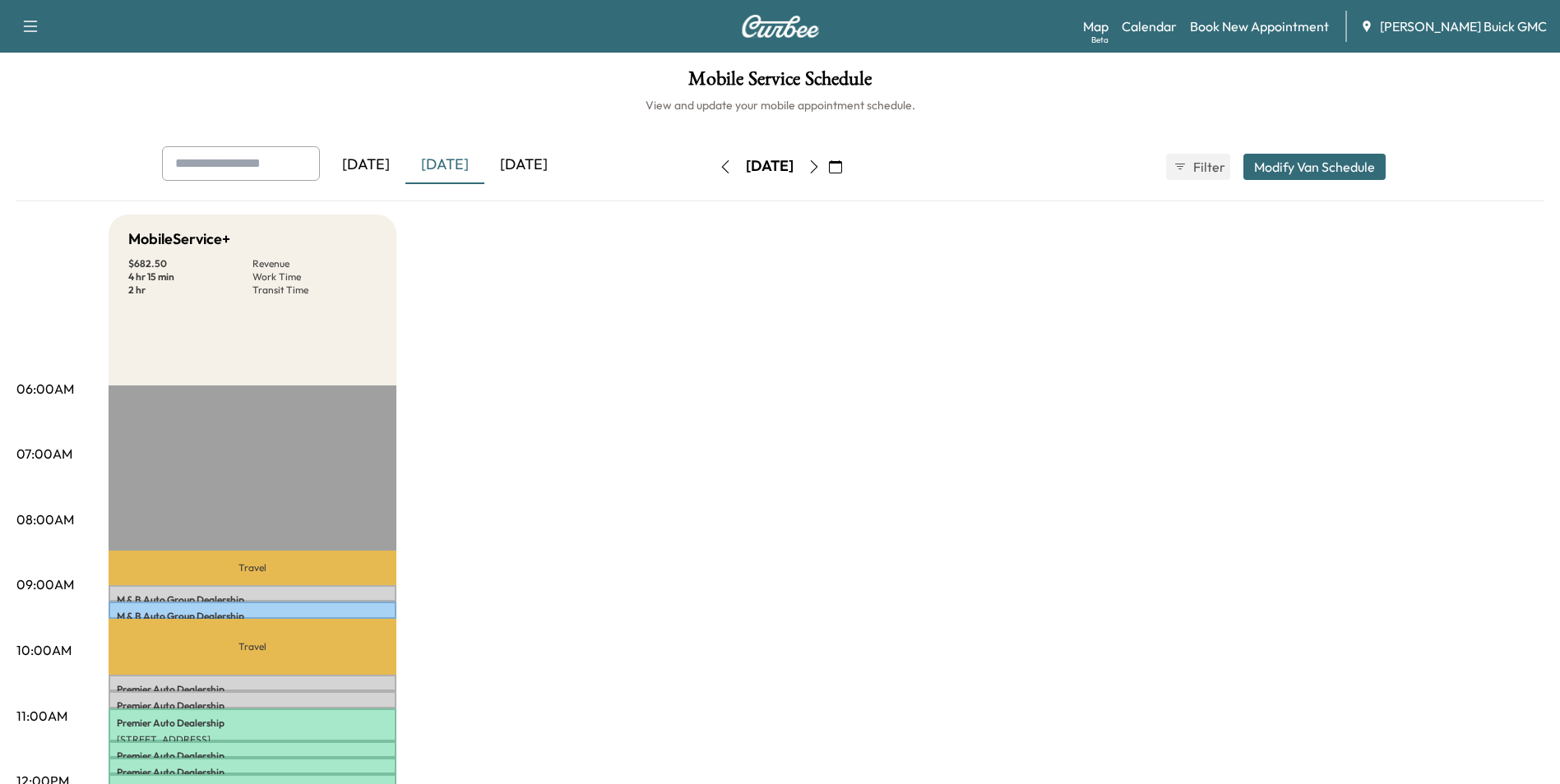
click at [390, 164] on div "[DATE]" at bounding box center [366, 165] width 79 height 38
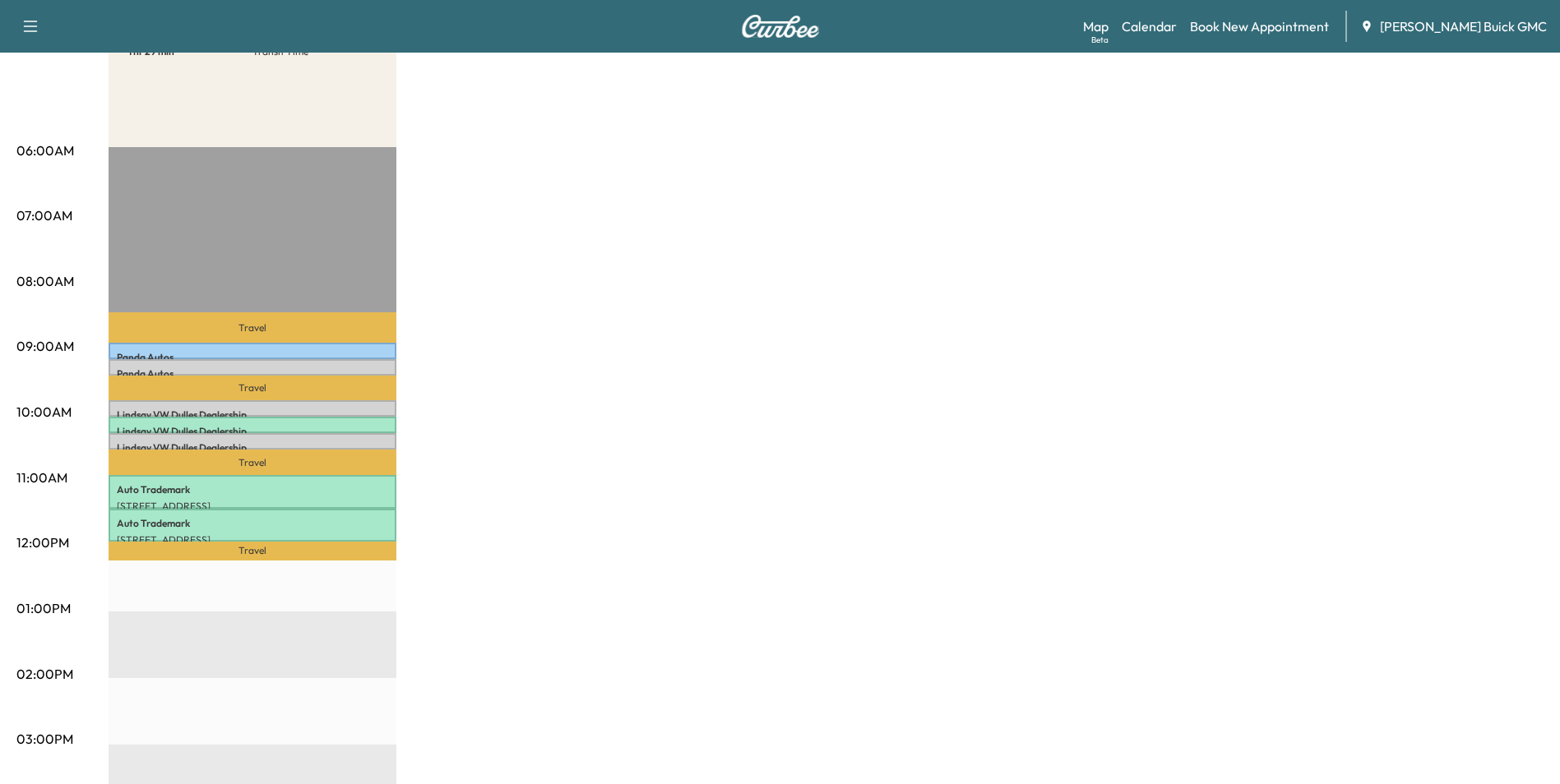
scroll to position [247, 0]
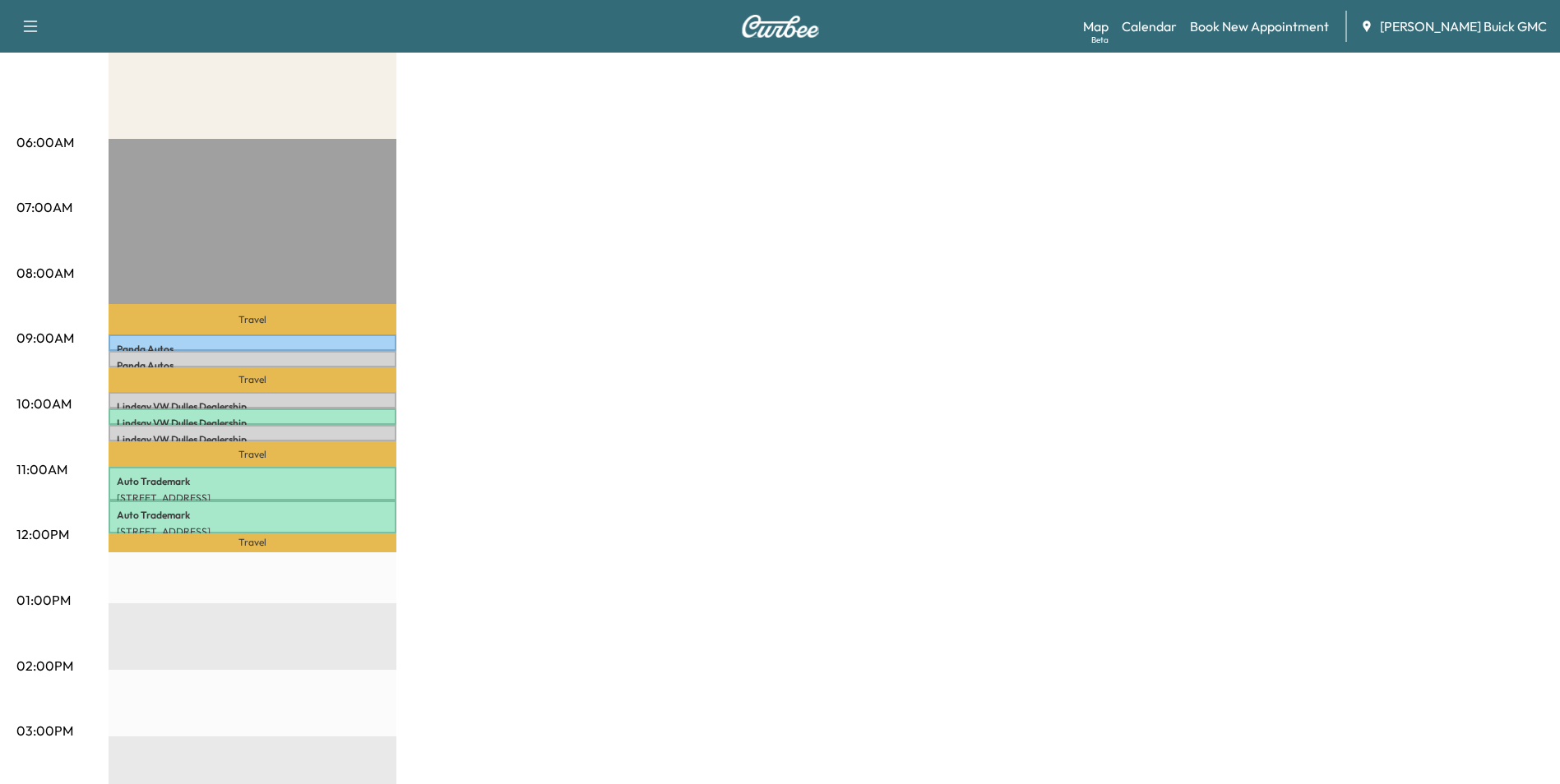
click at [805, 358] on div "MobileService+ $ 273.00 Revenue 2 hr 15 min Work Time 1 hr 29 min Transit Time …" at bounding box center [825, 584] width 1435 height 1233
click at [743, 376] on div "MobileService+ $ 273.00 Revenue 2 hr 15 min Work Time 1 hr 29 min Transit Time …" at bounding box center [825, 584] width 1435 height 1233
click at [860, 318] on div "MobileService+ $ 273.00 Revenue 2 hr 15 min Work Time 1 hr 29 min Transit Time …" at bounding box center [825, 584] width 1435 height 1233
drag, startPoint x: 980, startPoint y: 319, endPoint x: 995, endPoint y: 330, distance: 18.6
click at [982, 319] on div "MobileService+ $ 273.00 Revenue 2 hr 15 min Work Time 1 hr 29 min Transit Time …" at bounding box center [825, 584] width 1435 height 1233
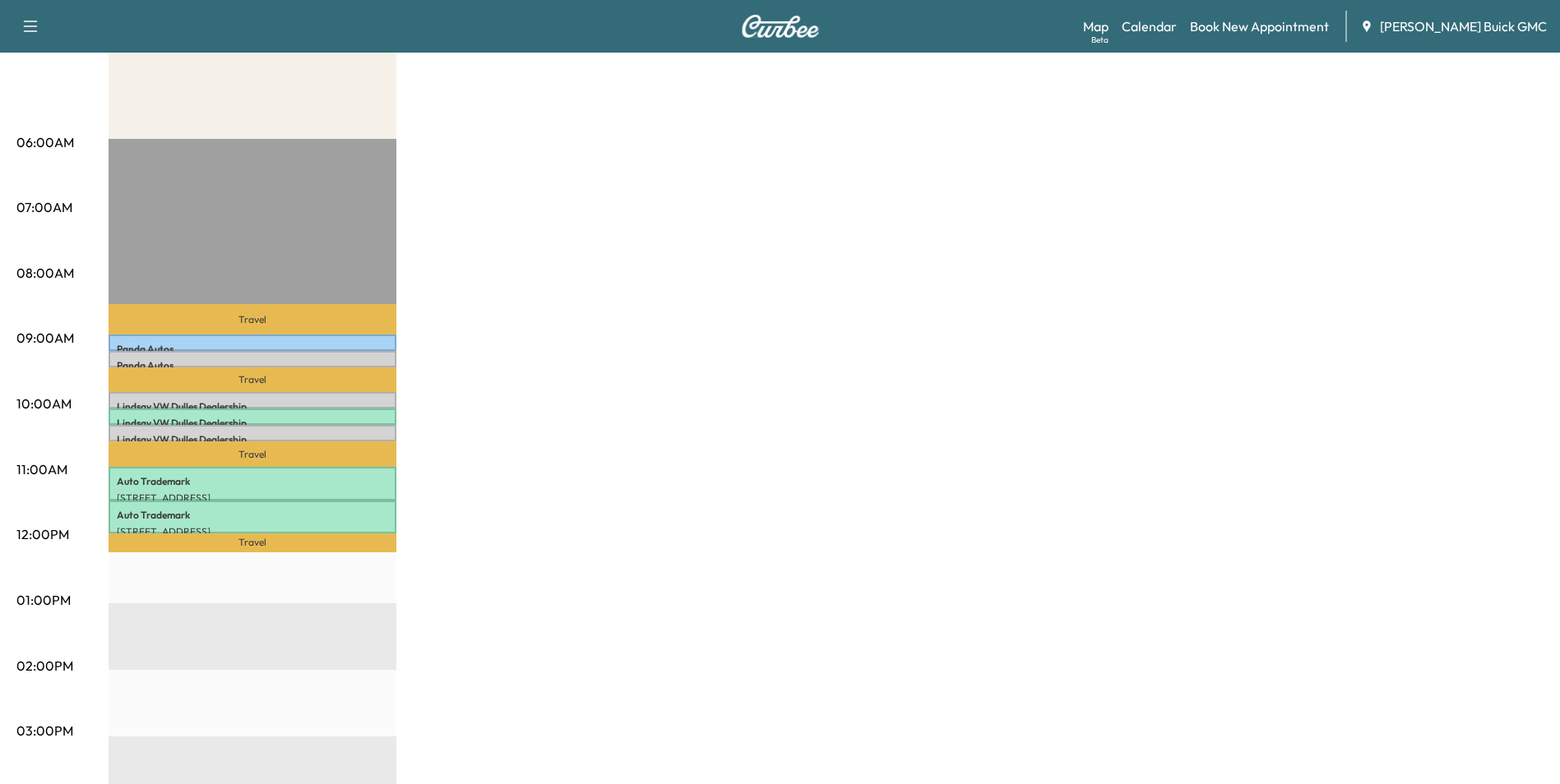
click at [964, 306] on div "MobileService+ $ 273.00 Revenue 2 hr 15 min Work Time 1 hr 29 min Transit Time …" at bounding box center [825, 584] width 1435 height 1233
click at [852, 287] on div "MobileService+ $ 273.00 Revenue 2 hr 15 min Work Time 1 hr 29 min Transit Time …" at bounding box center [825, 584] width 1435 height 1233
click at [1106, 263] on div "MobileService+ $ 273.00 Revenue 2 hr 15 min Work Time 1 hr 29 min Transit Time …" at bounding box center [825, 584] width 1435 height 1233
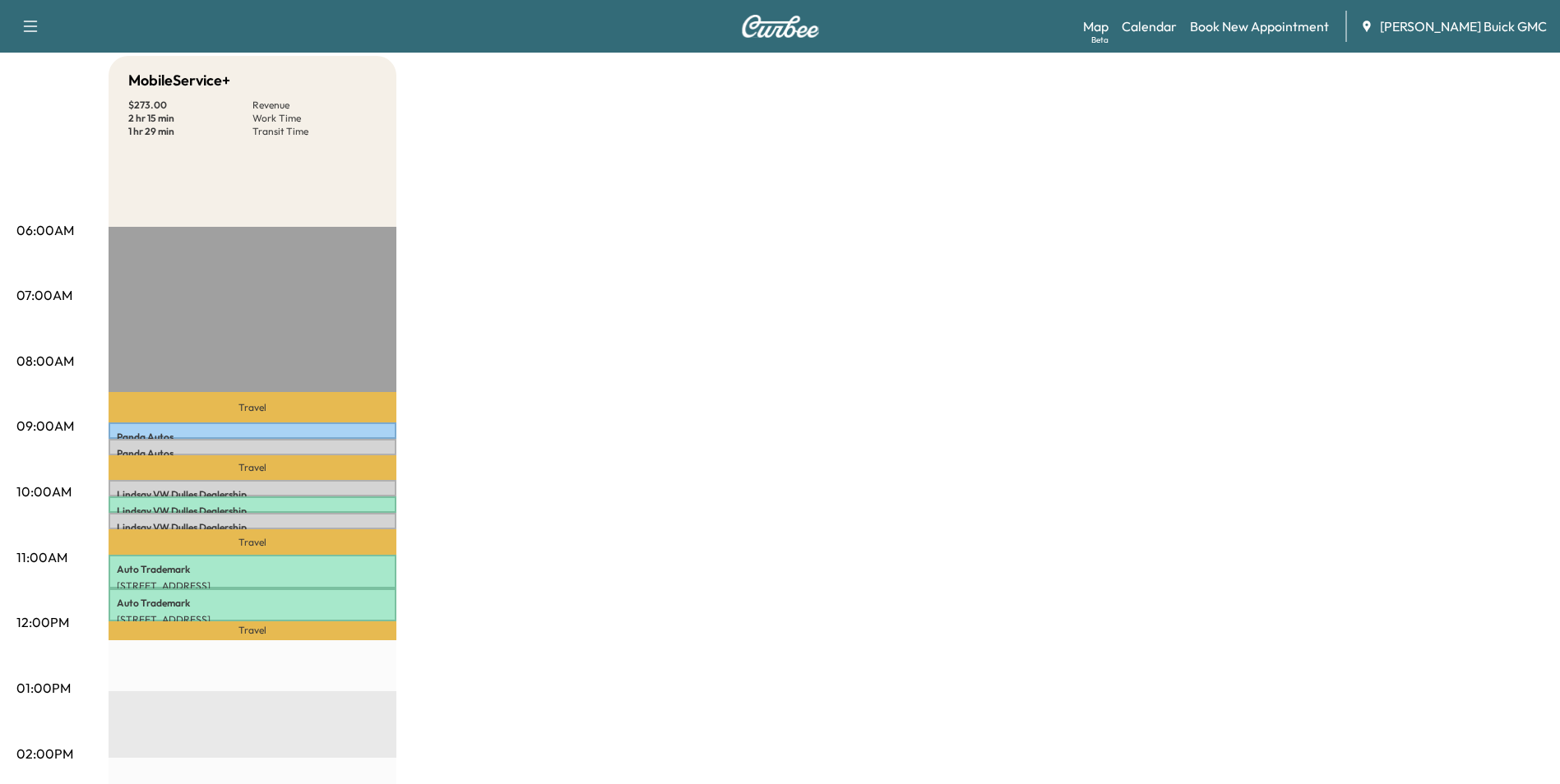
scroll to position [0, 0]
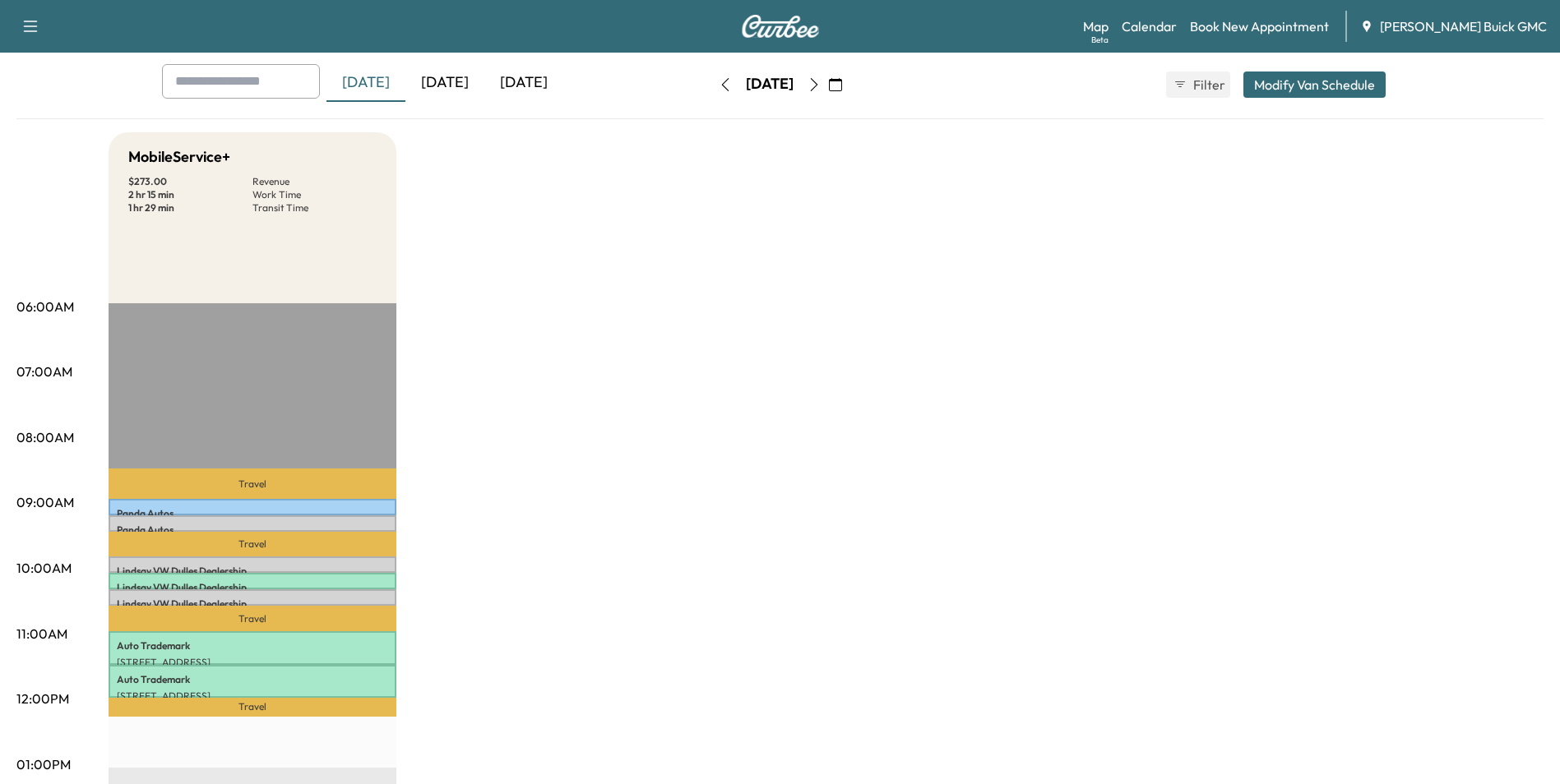
scroll to position [165, 0]
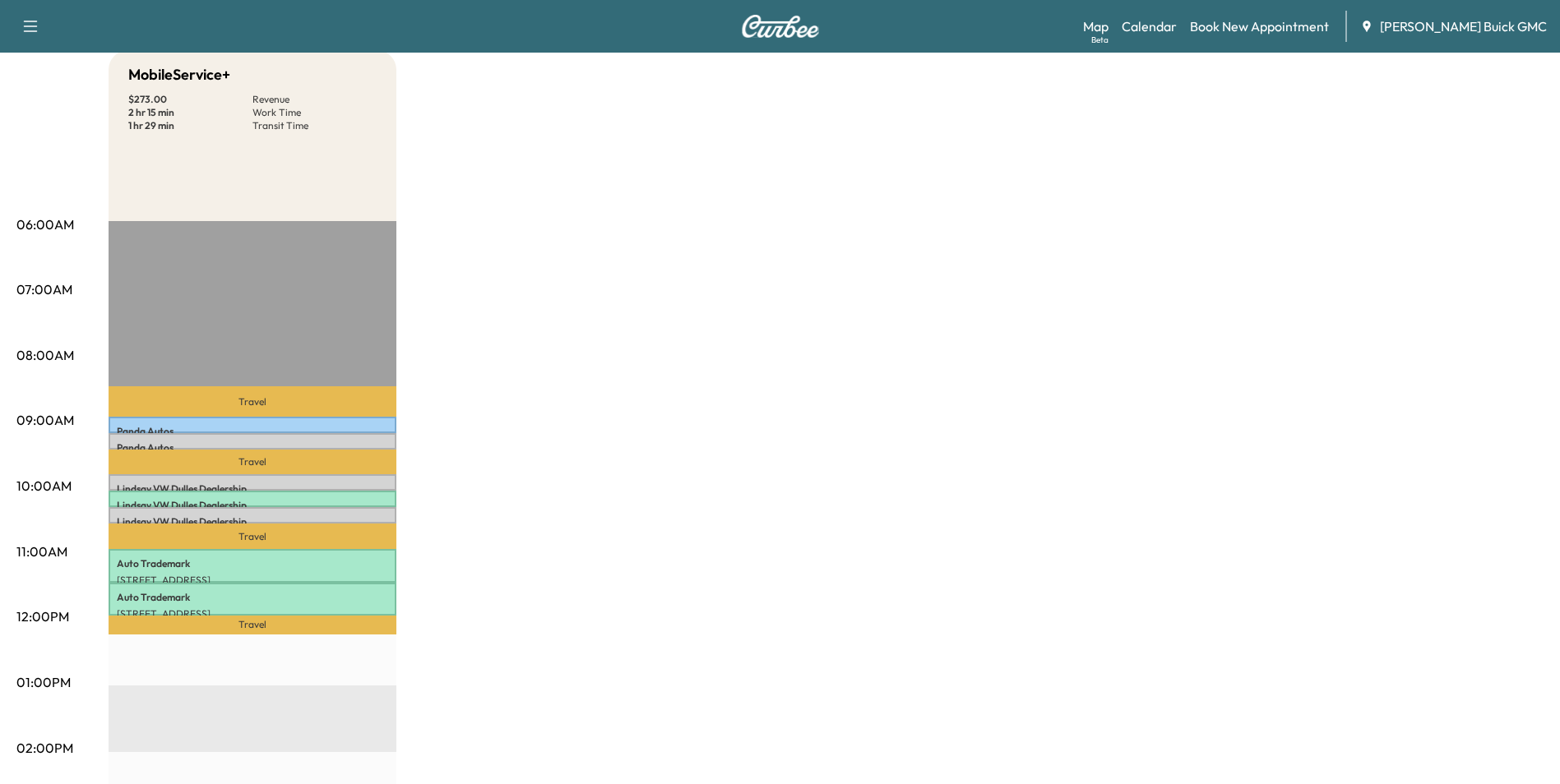
click at [921, 452] on div "MobileService+ $ 273.00 Revenue 2 hr 15 min Work Time 1 hr 29 min Transit Time …" at bounding box center [825, 666] width 1435 height 1233
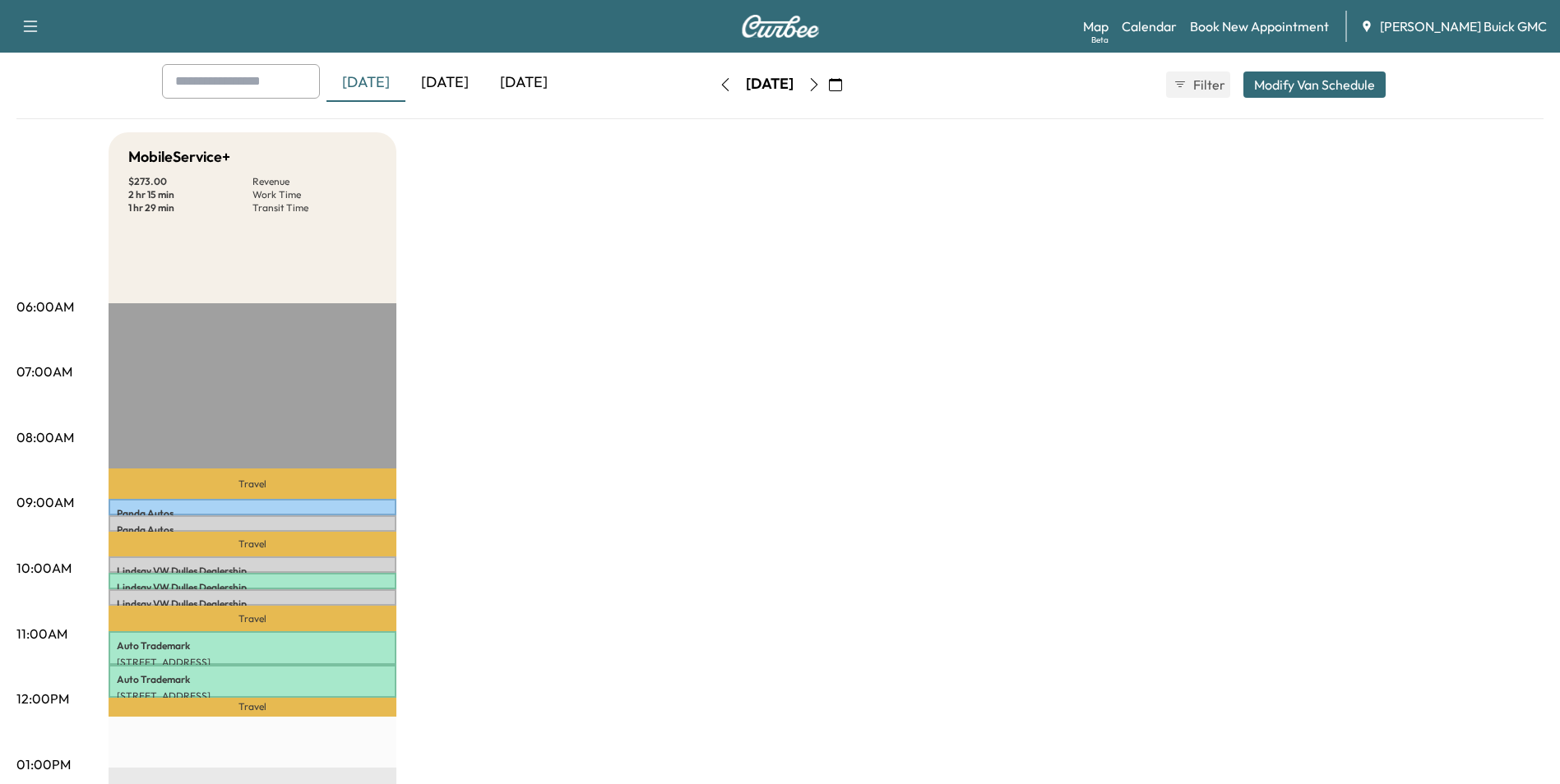
scroll to position [0, 0]
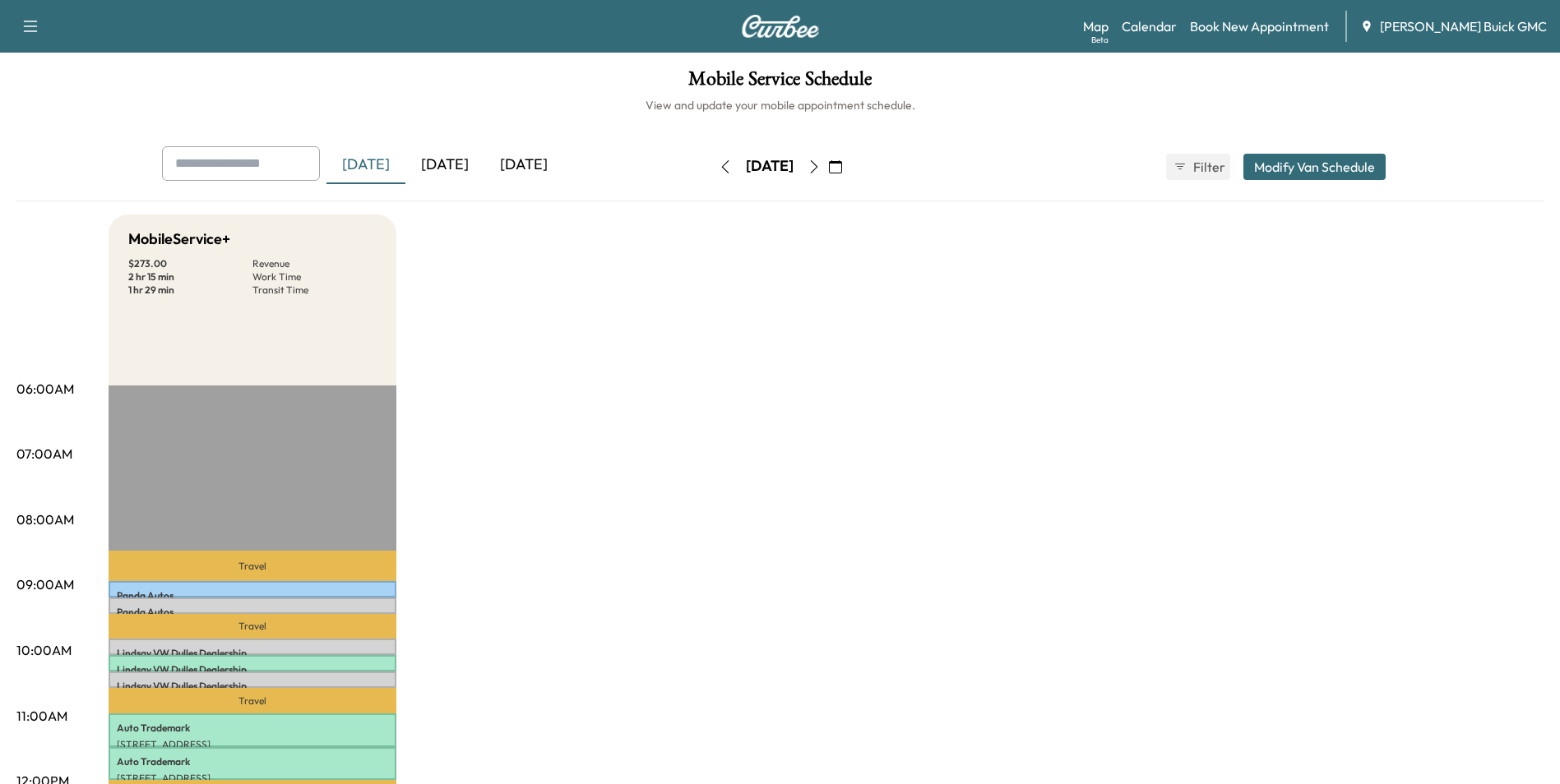
click at [366, 161] on div "[DATE]" at bounding box center [366, 165] width 79 height 38
click at [366, 164] on div "[DATE]" at bounding box center [366, 165] width 79 height 38
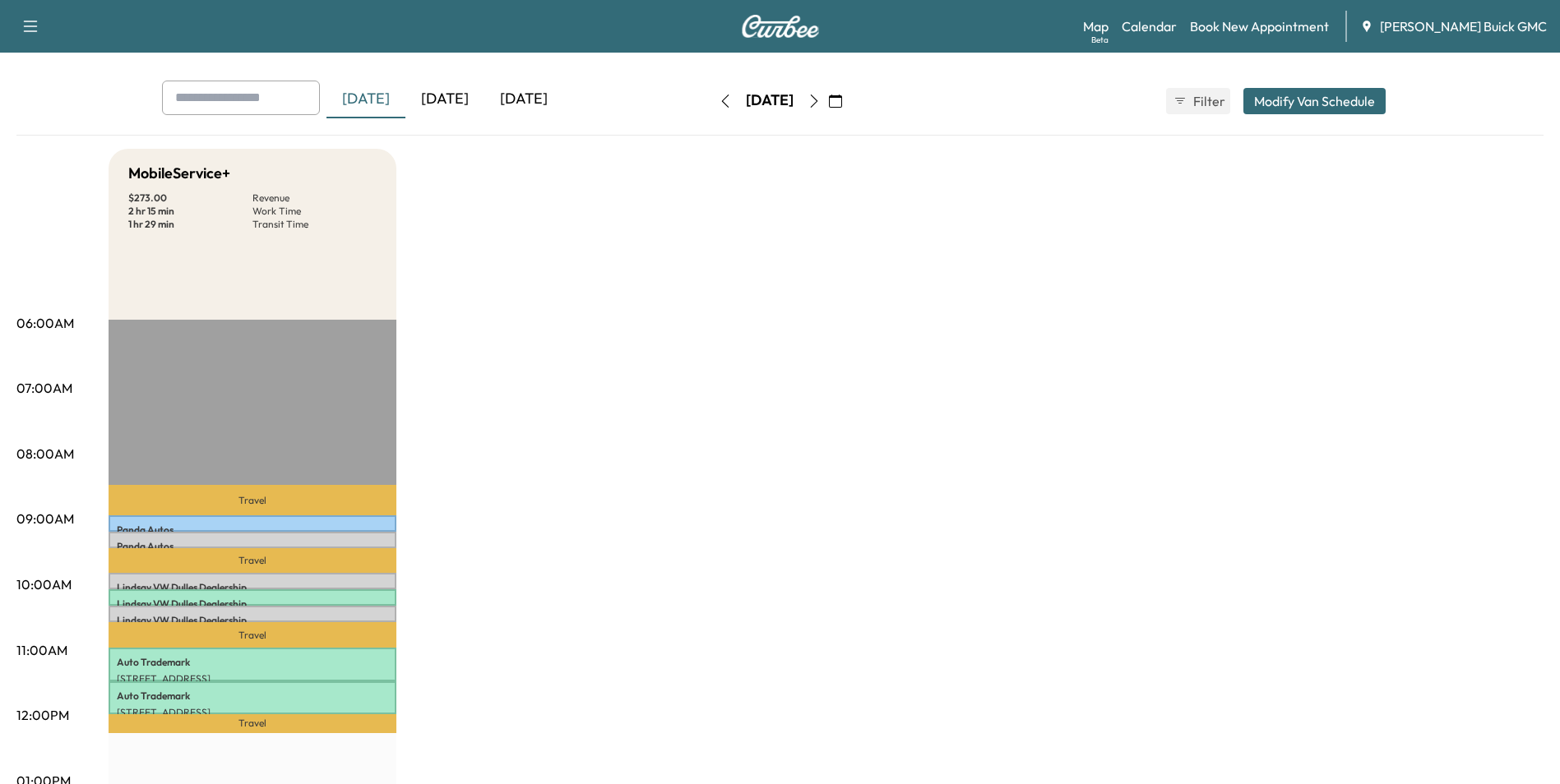
scroll to position [165, 0]
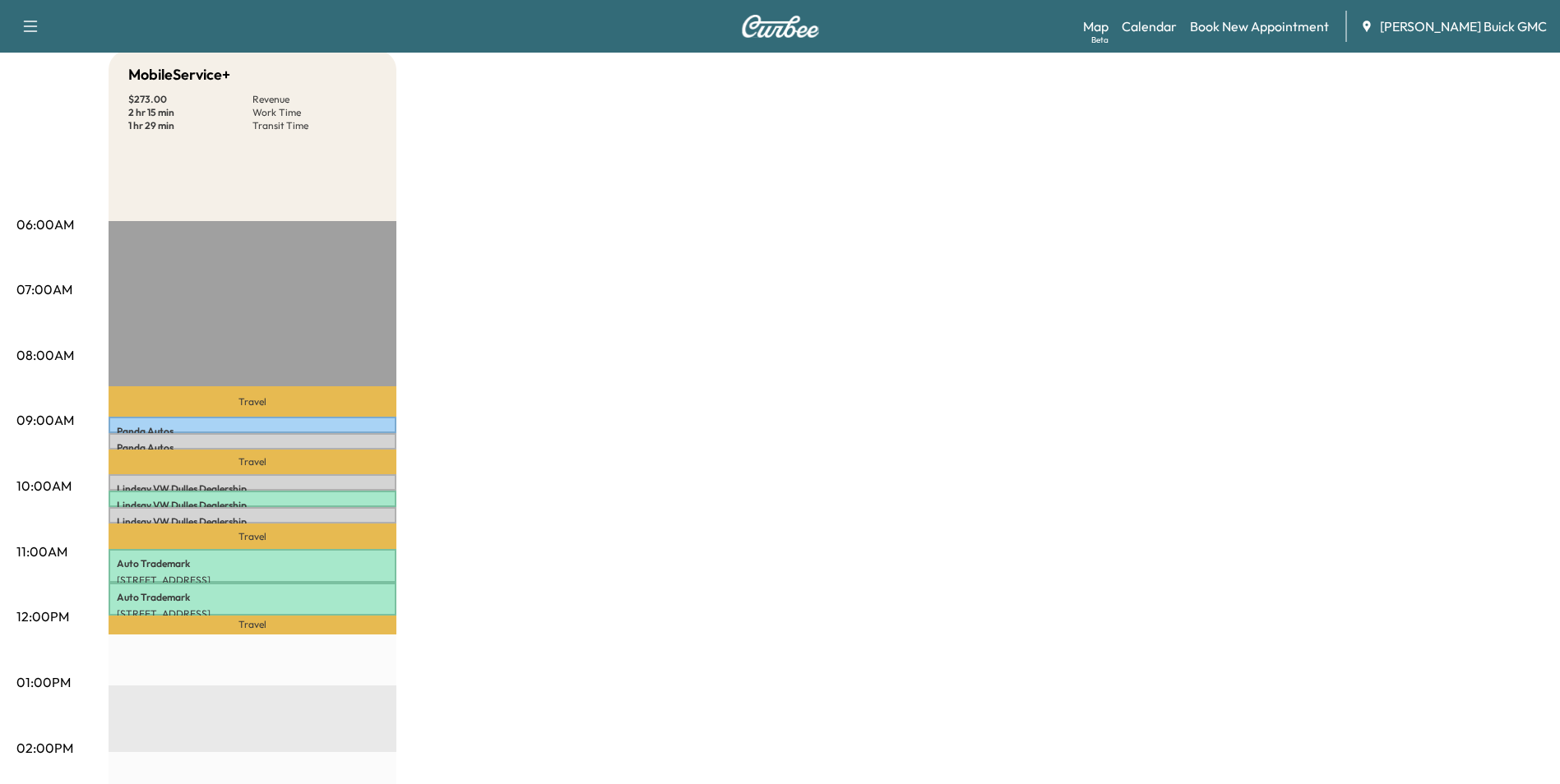
click at [437, 500] on div "MobileService+ $ 273.00 Revenue 2 hr 15 min Work Time 1 hr 29 min Transit Time …" at bounding box center [825, 666] width 1435 height 1233
click at [706, 436] on div "MobileService+ $ 273.00 Revenue 2 hr 15 min Work Time 1 hr 29 min Transit Time …" at bounding box center [825, 666] width 1435 height 1233
click at [703, 437] on div "MobileService+ $ 273.00 Revenue 2 hr 15 min Work Time 1 hr 29 min Transit Time …" at bounding box center [825, 666] width 1435 height 1233
click at [833, 356] on div "MobileService+ $ 273.00 Revenue 2 hr 15 min Work Time 1 hr 29 min Transit Time …" at bounding box center [825, 666] width 1435 height 1233
click at [597, 322] on div "MobileService+ $ 273.00 Revenue 2 hr 15 min Work Time 1 hr 29 min Transit Time …" at bounding box center [825, 666] width 1435 height 1233
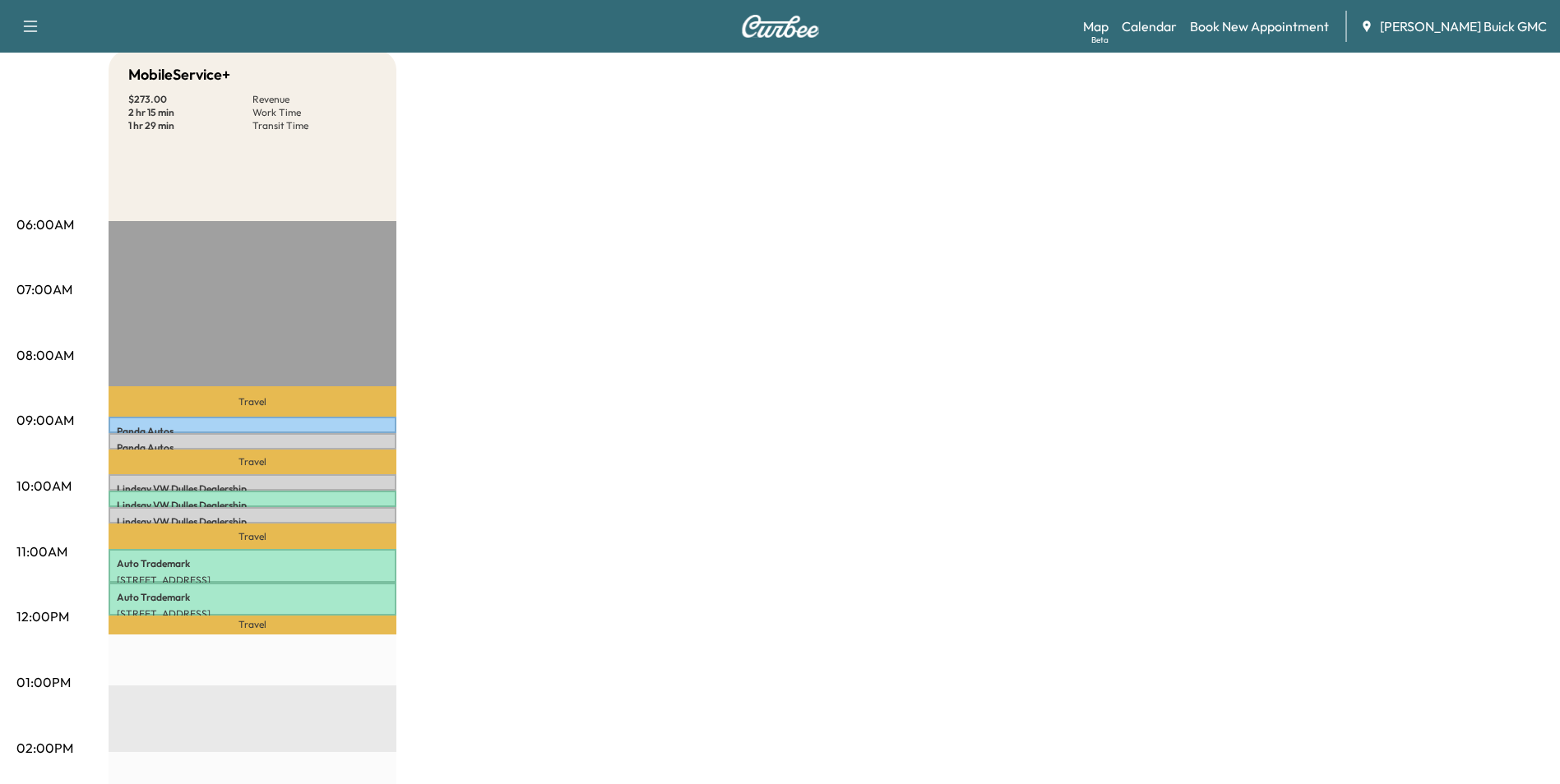
scroll to position [0, 0]
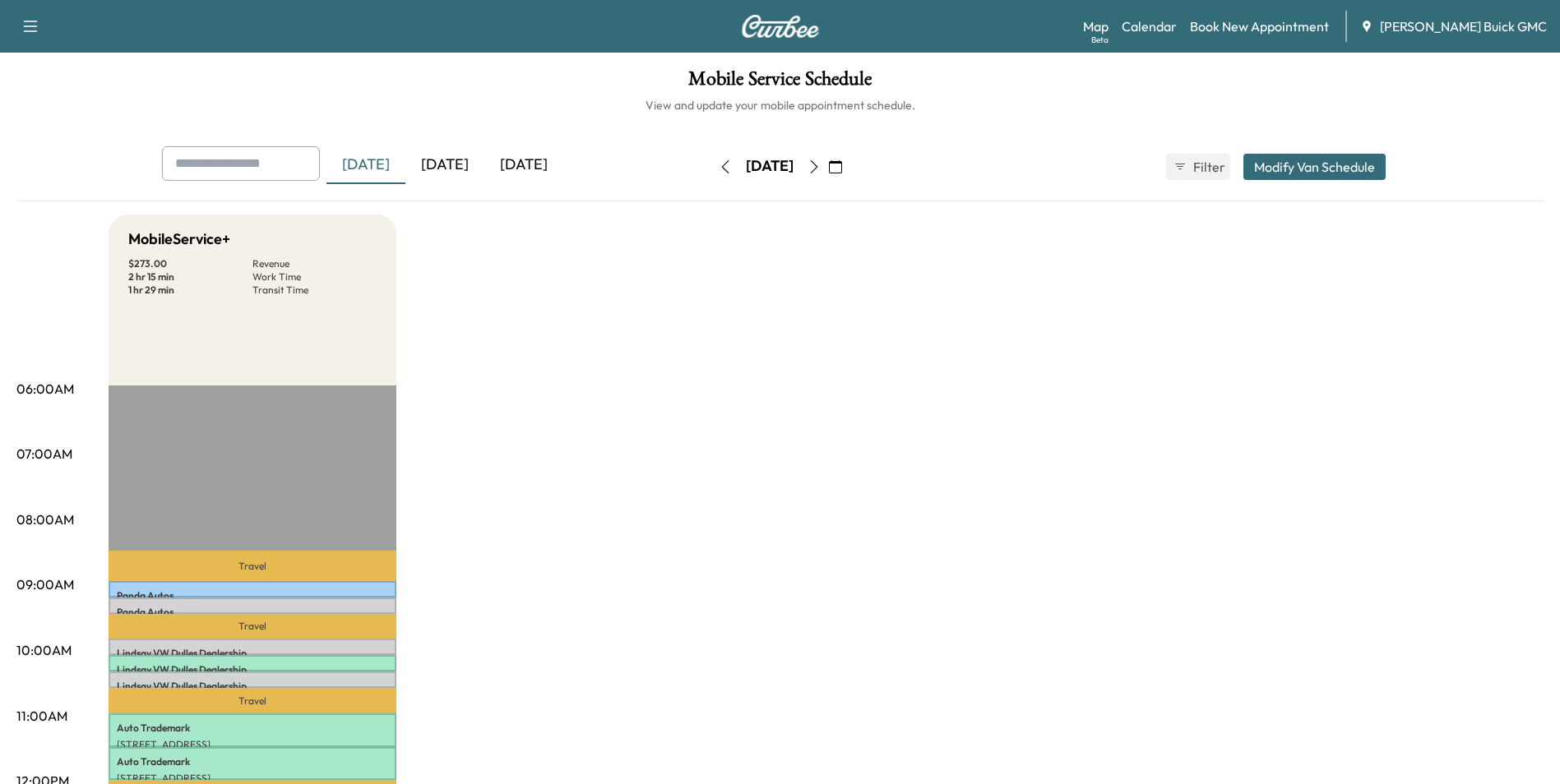
click at [526, 162] on div "[DATE]" at bounding box center [523, 165] width 79 height 38
